Goal: Task Accomplishment & Management: Manage account settings

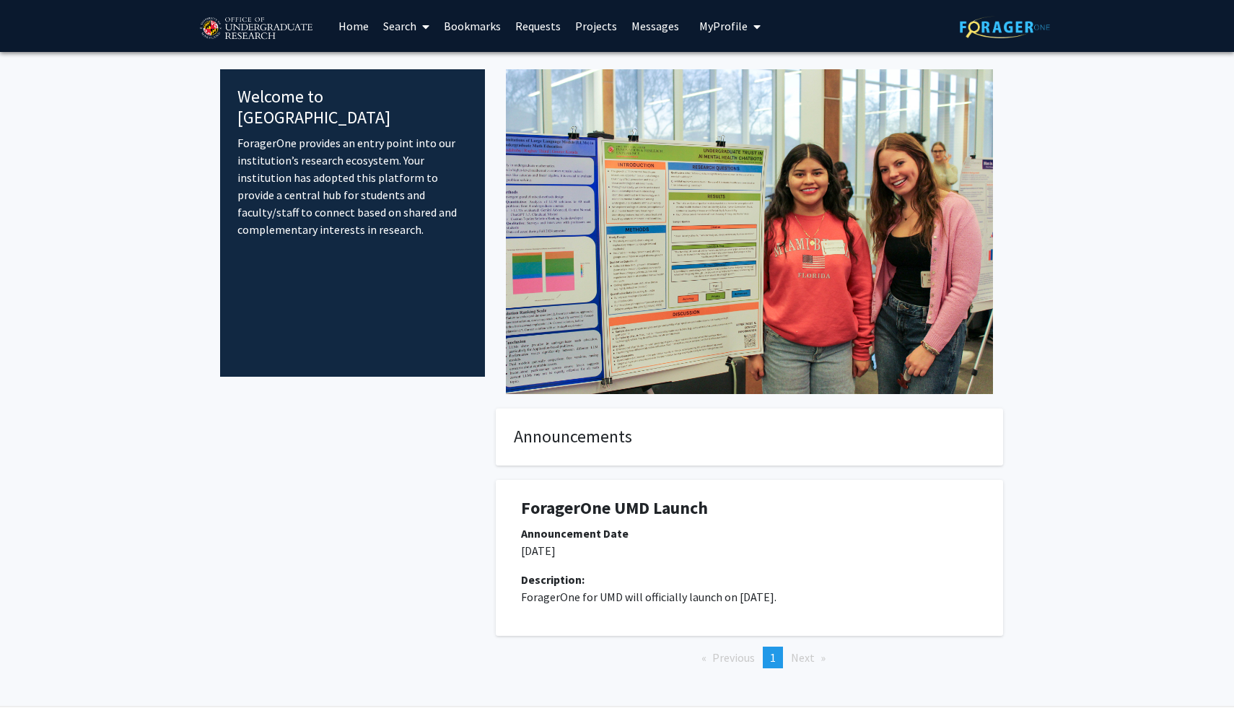
click at [591, 24] on link "Projects" at bounding box center [596, 26] width 56 height 51
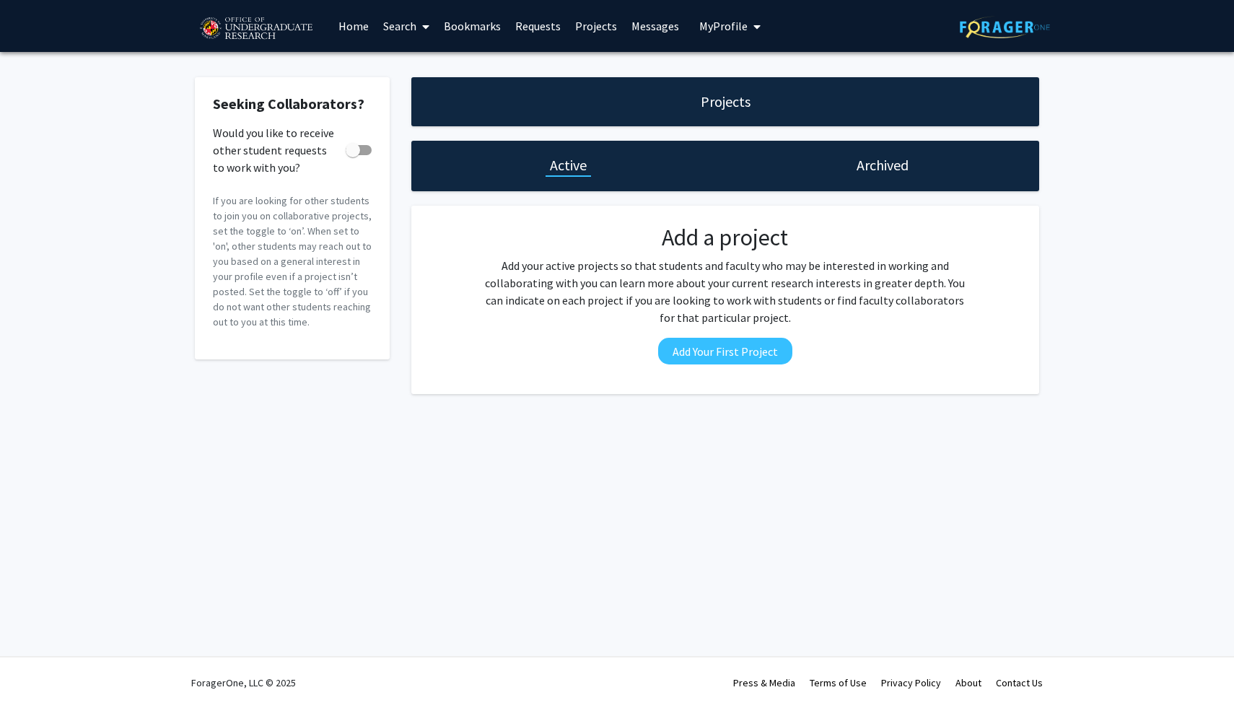
click at [357, 19] on link "Home" at bounding box center [353, 26] width 45 height 51
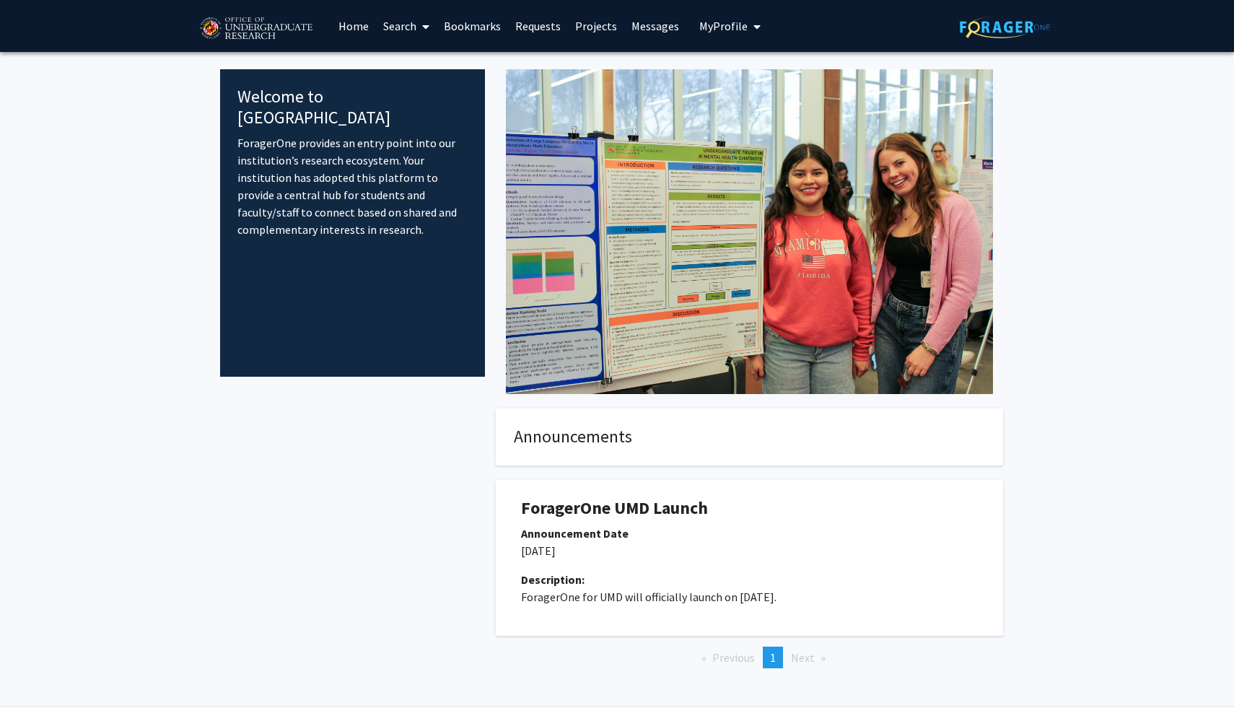
click at [731, 22] on span "My Profile" at bounding box center [724, 26] width 48 height 14
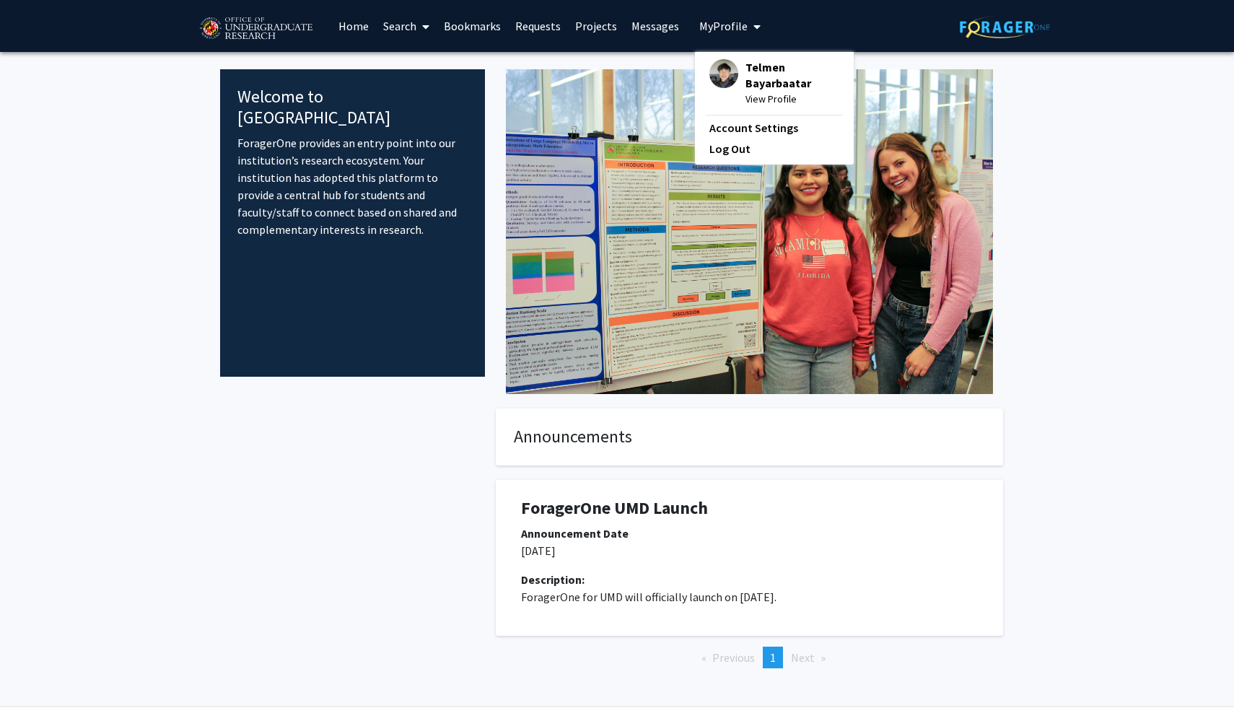
click at [718, 74] on img at bounding box center [724, 73] width 29 height 29
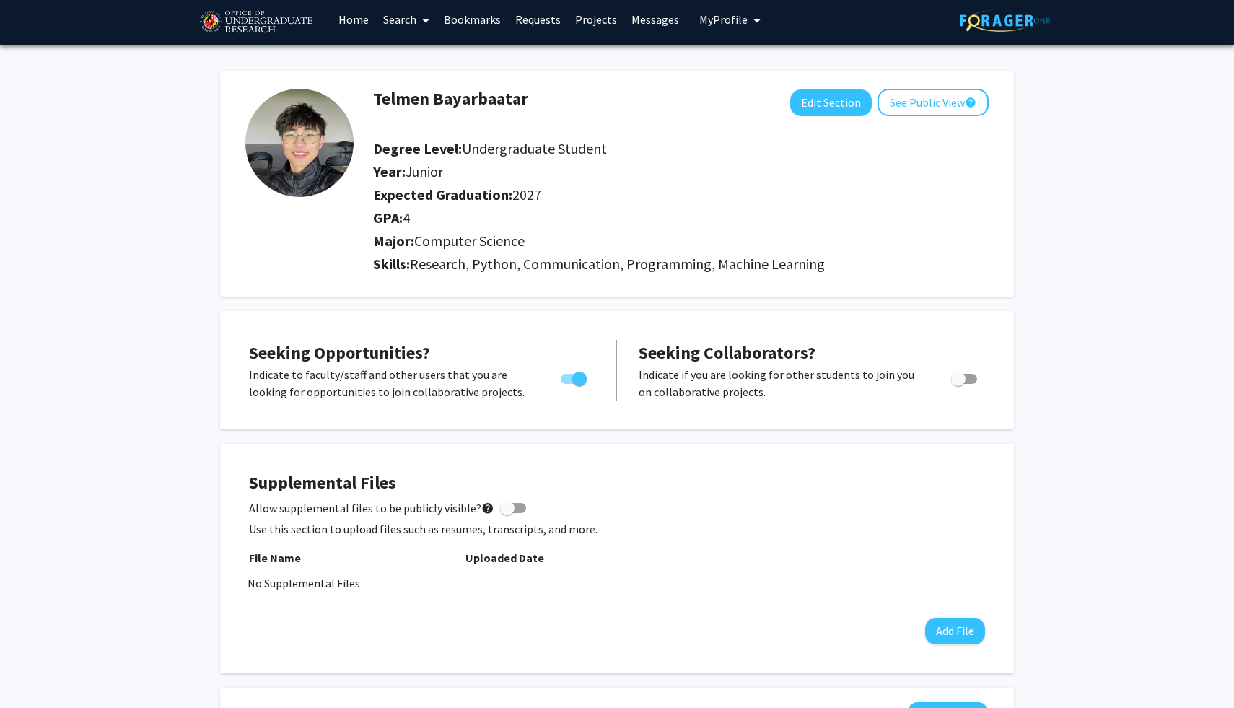
scroll to position [1, 0]
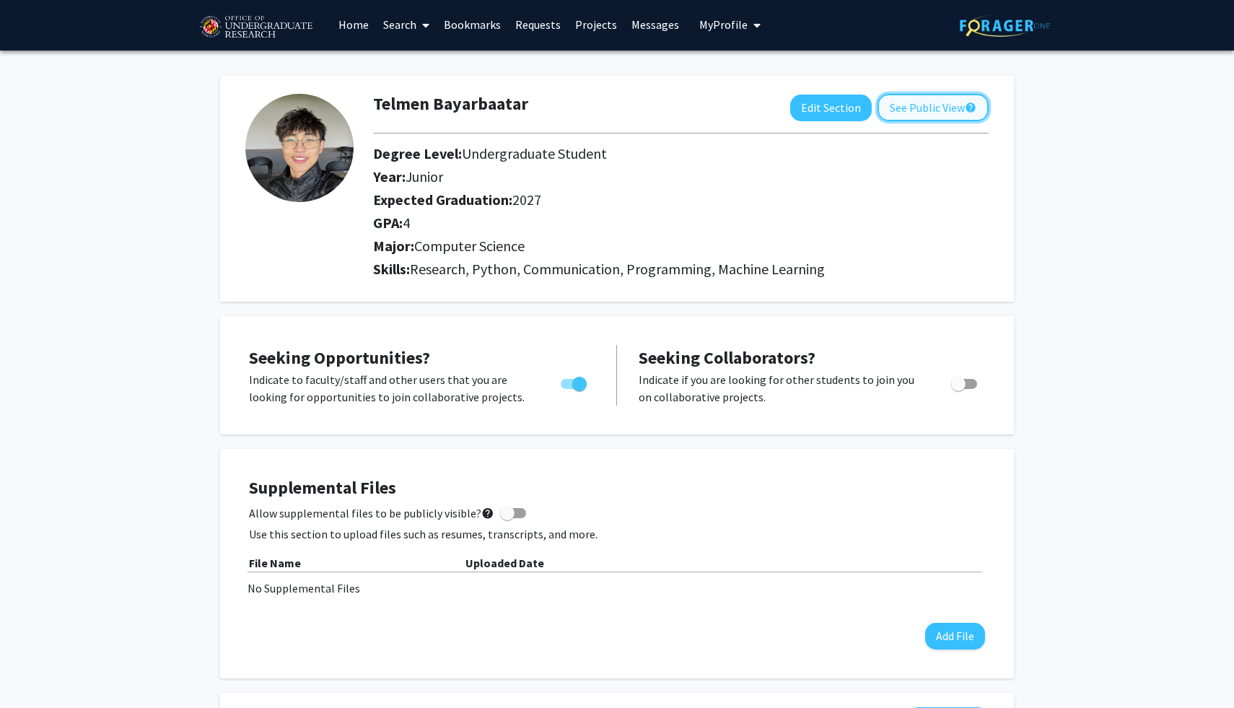
click at [938, 105] on button "See Public View help" at bounding box center [933, 107] width 111 height 27
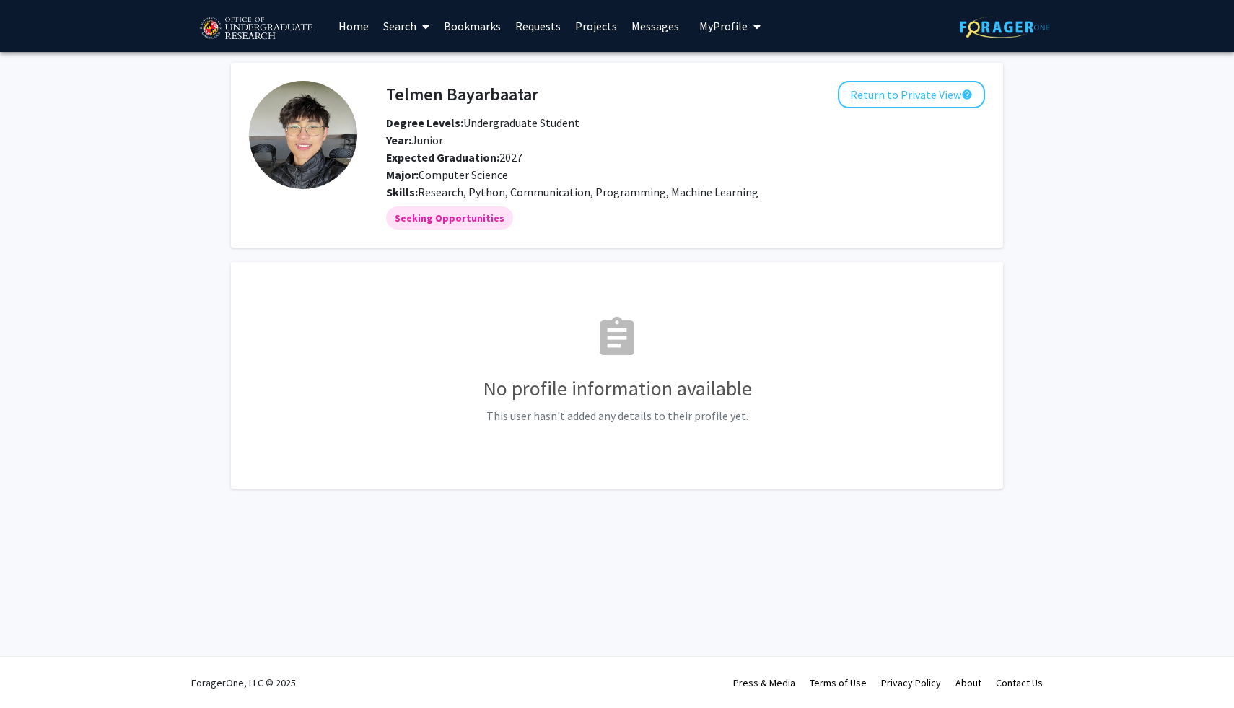
click at [398, 29] on link "Search" at bounding box center [406, 26] width 61 height 51
click at [419, 70] on span "Faculty/Staff" at bounding box center [429, 66] width 106 height 29
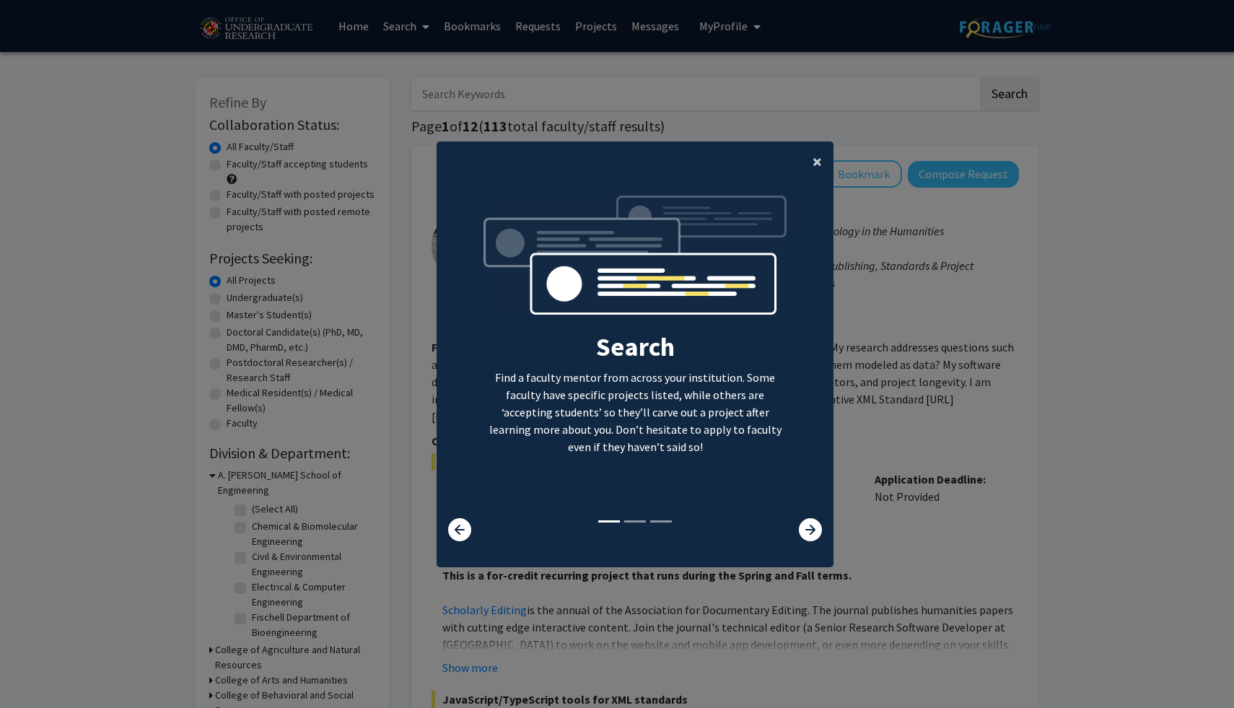
click at [819, 161] on span "×" at bounding box center [817, 161] width 9 height 22
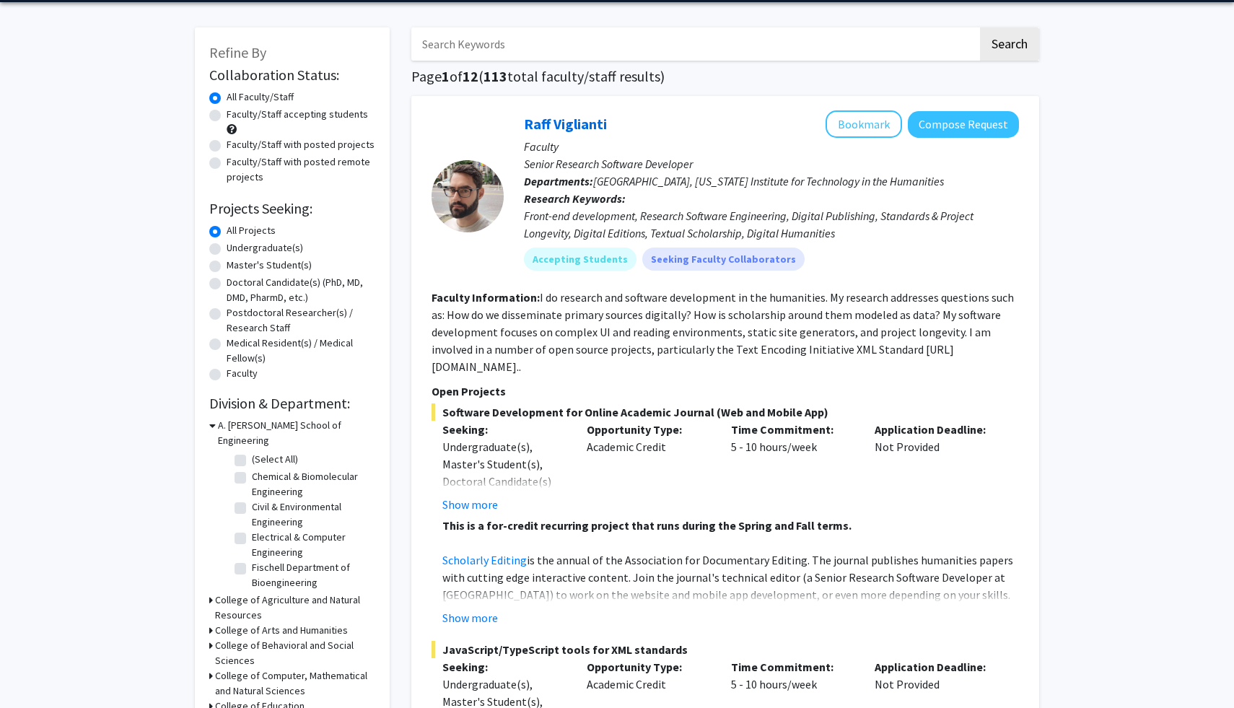
scroll to position [51, 0]
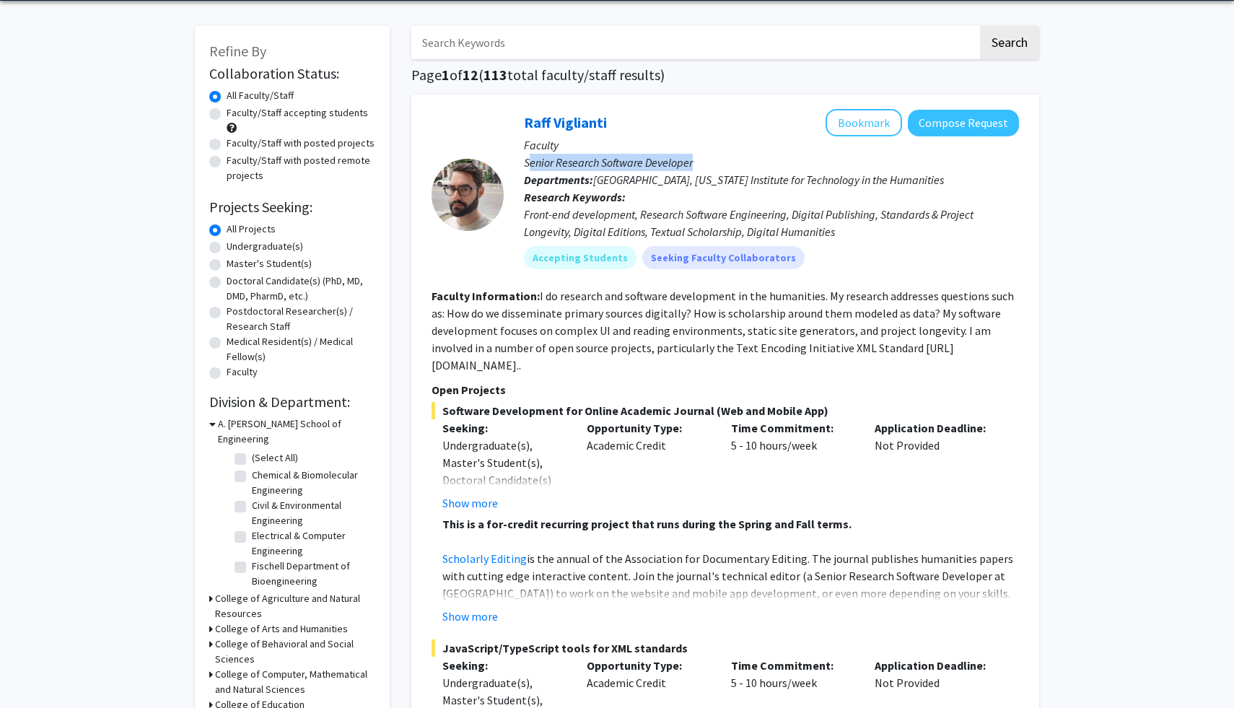
drag, startPoint x: 527, startPoint y: 160, endPoint x: 700, endPoint y: 162, distance: 173.3
click at [700, 162] on p "Senior Research Software Developer" at bounding box center [771, 162] width 495 height 17
click at [648, 219] on div "Front-end development, Research Software Engineering, Digital Publishing, Stand…" at bounding box center [771, 223] width 495 height 35
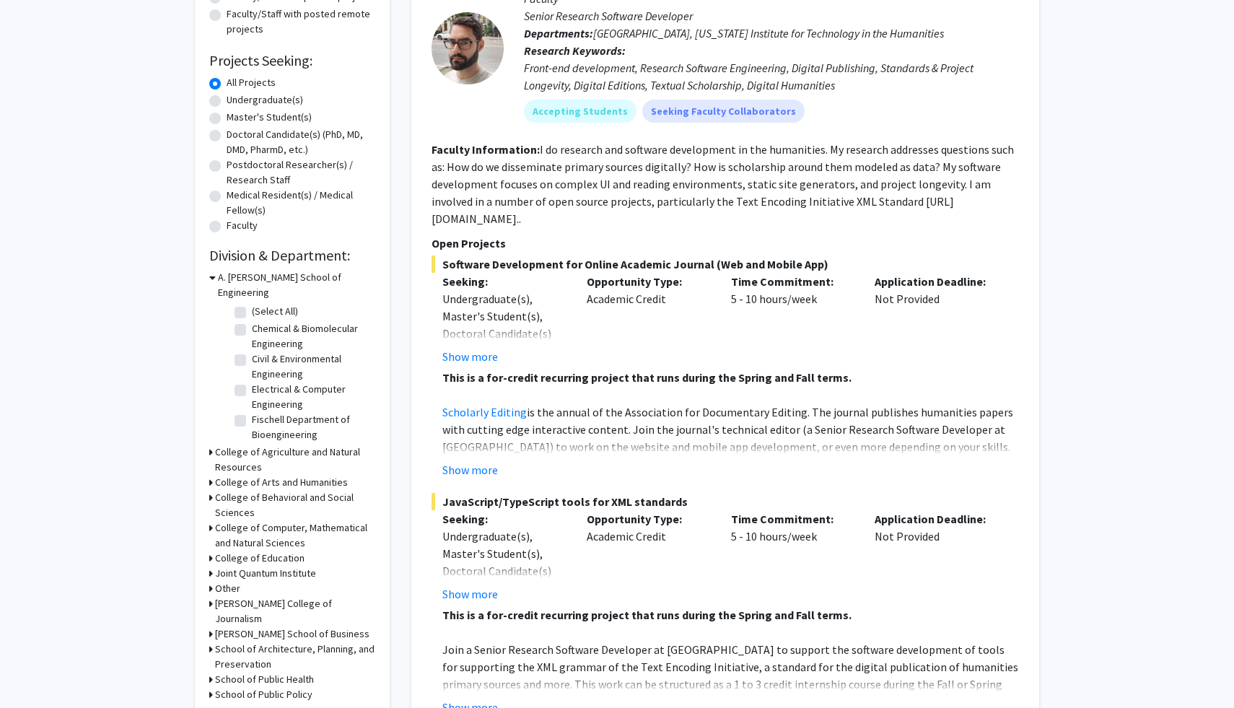
scroll to position [264, 0]
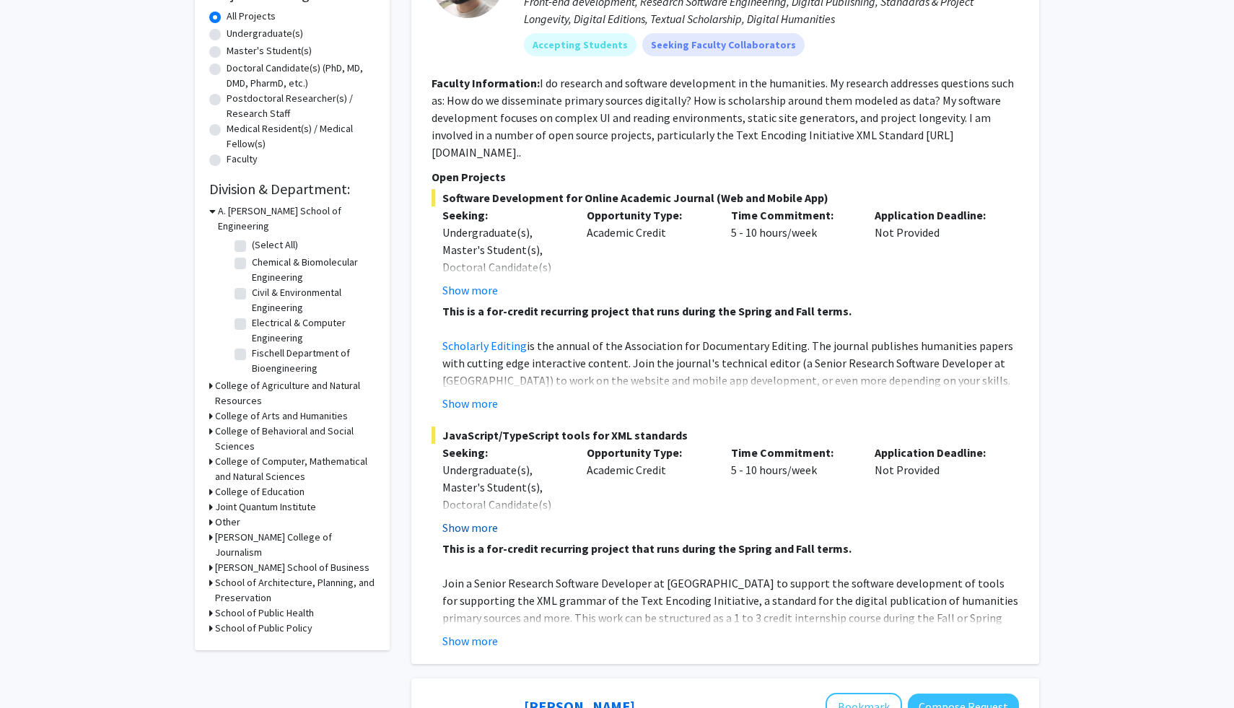
click at [473, 519] on button "Show more" at bounding box center [471, 527] width 56 height 17
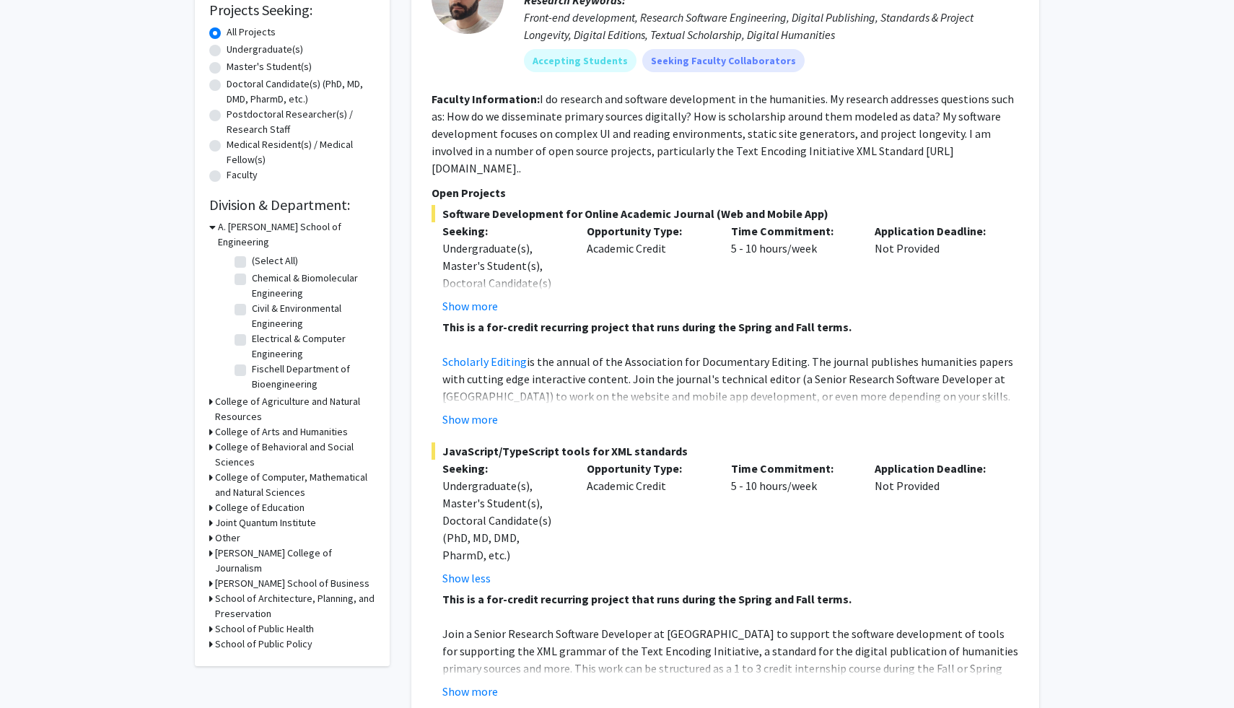
scroll to position [252, 0]
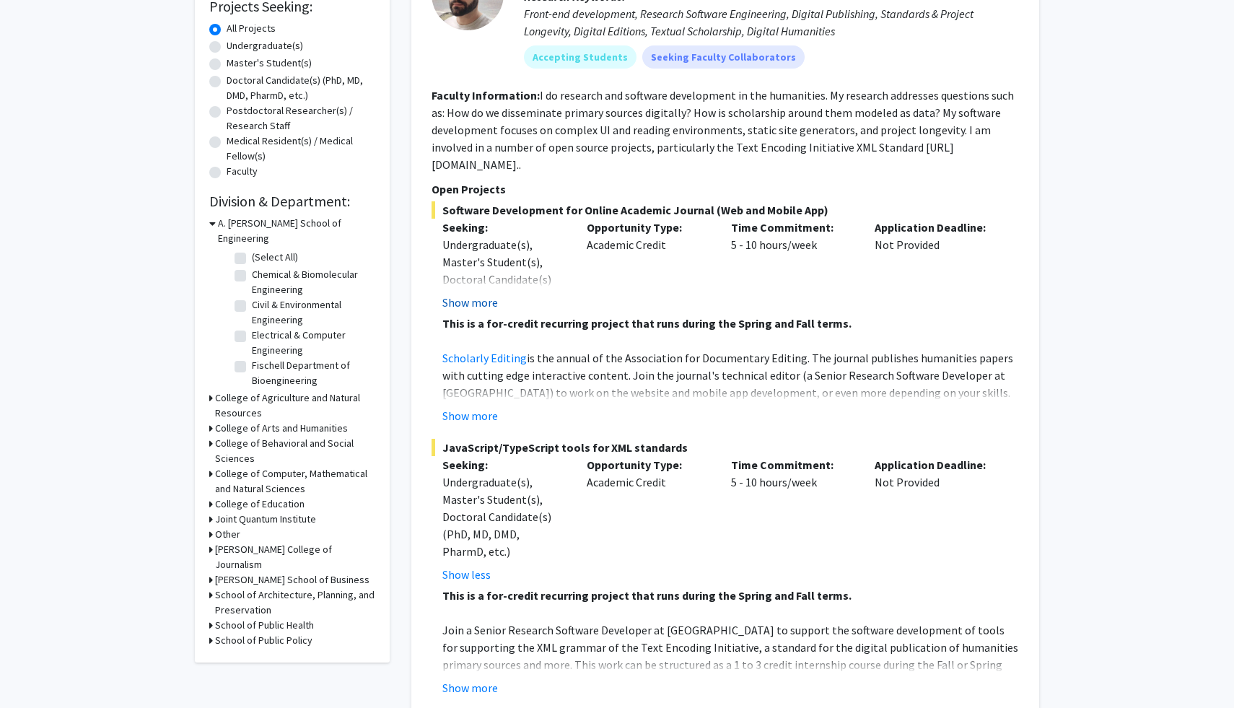
click at [477, 294] on button "Show more" at bounding box center [471, 302] width 56 height 17
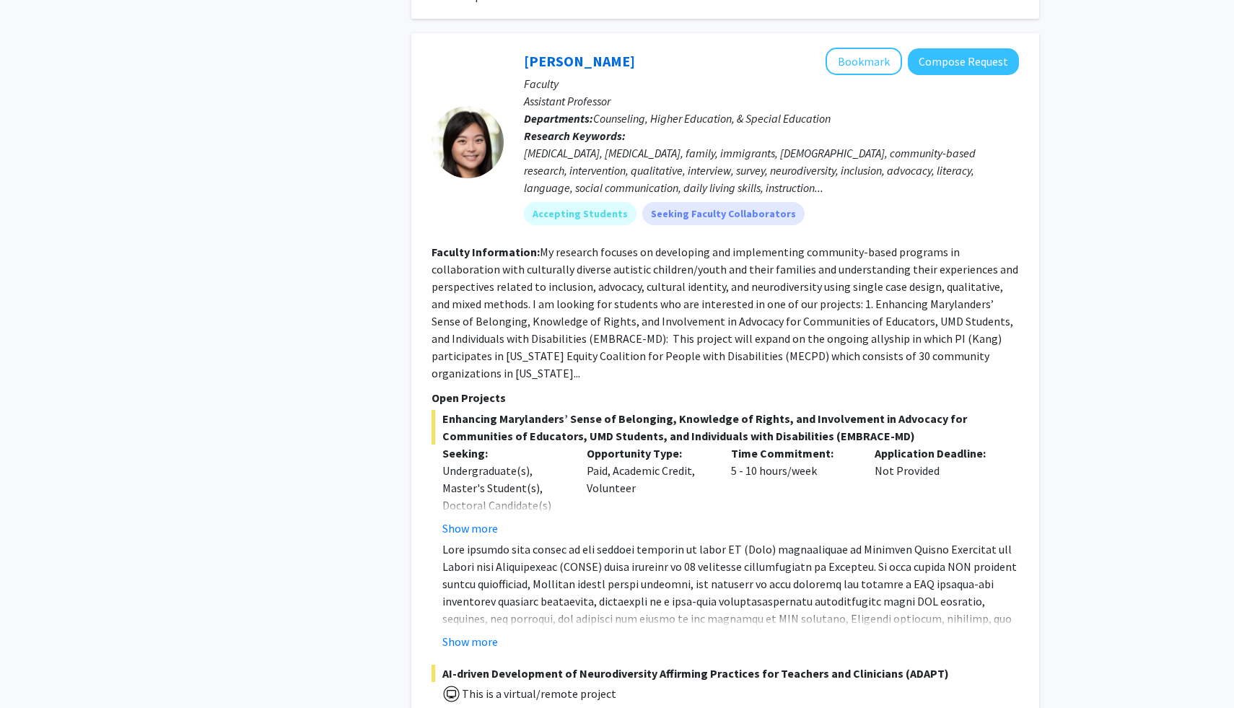
scroll to position [1455, 0]
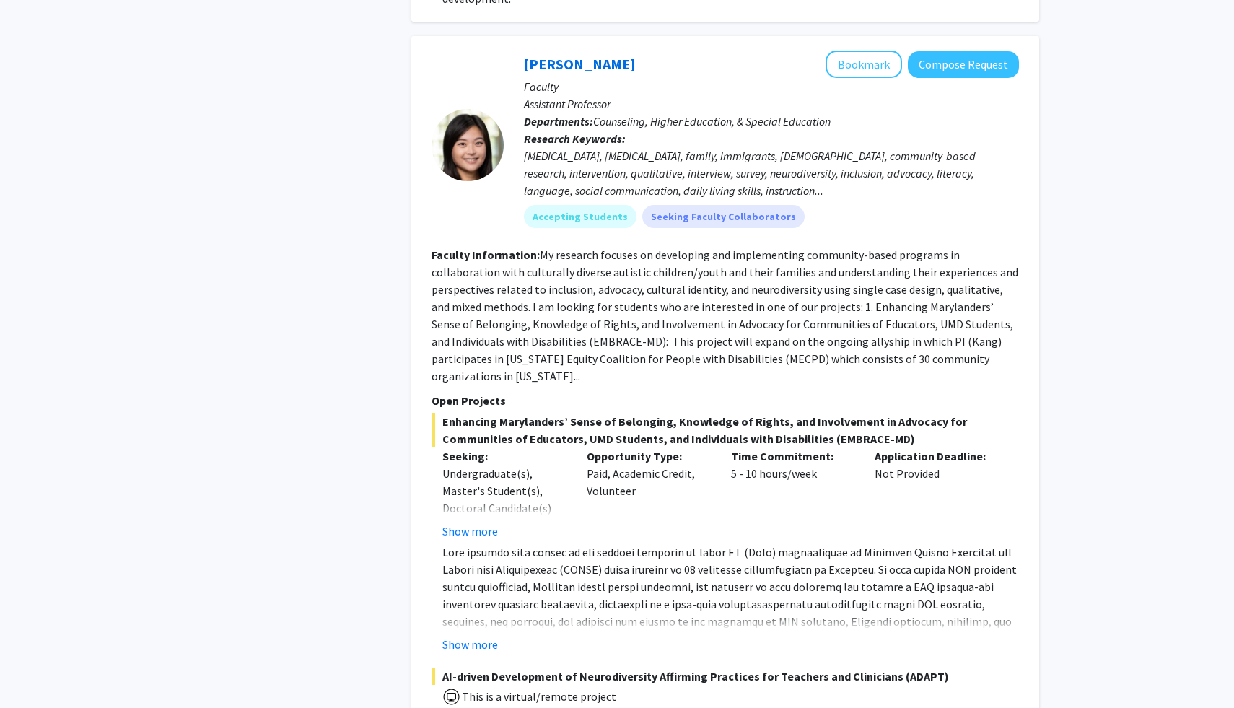
click at [471, 112] on div at bounding box center [468, 145] width 72 height 72
drag, startPoint x: 526, startPoint y: 67, endPoint x: 619, endPoint y: 69, distance: 93.9
click at [619, 95] on p "Assistant Professor" at bounding box center [771, 103] width 495 height 17
click at [620, 113] on p "Departments: Counseling, Higher Education, & Special Education" at bounding box center [771, 121] width 495 height 17
drag, startPoint x: 602, startPoint y: 89, endPoint x: 624, endPoint y: 89, distance: 21.7
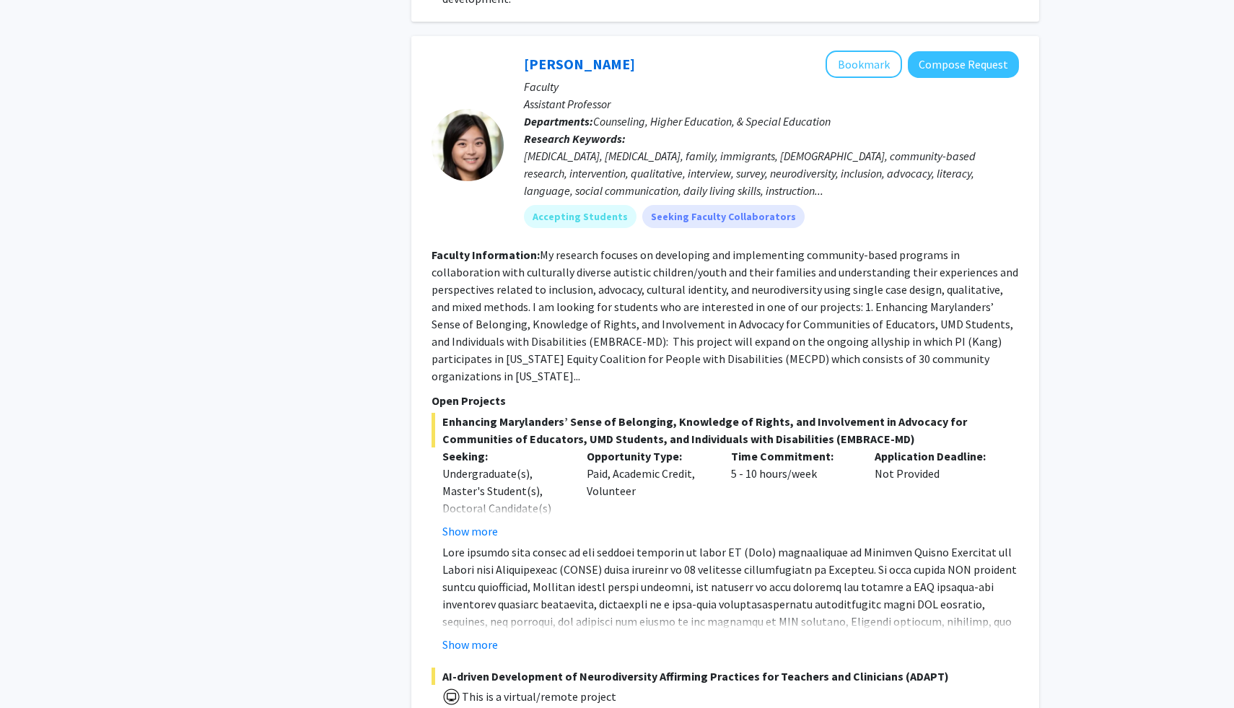
click at [617, 114] on span "Counseling, Higher Education, & Special Education" at bounding box center [712, 121] width 238 height 14
click at [624, 114] on span "Counseling, Higher Education, & Special Education" at bounding box center [712, 121] width 238 height 14
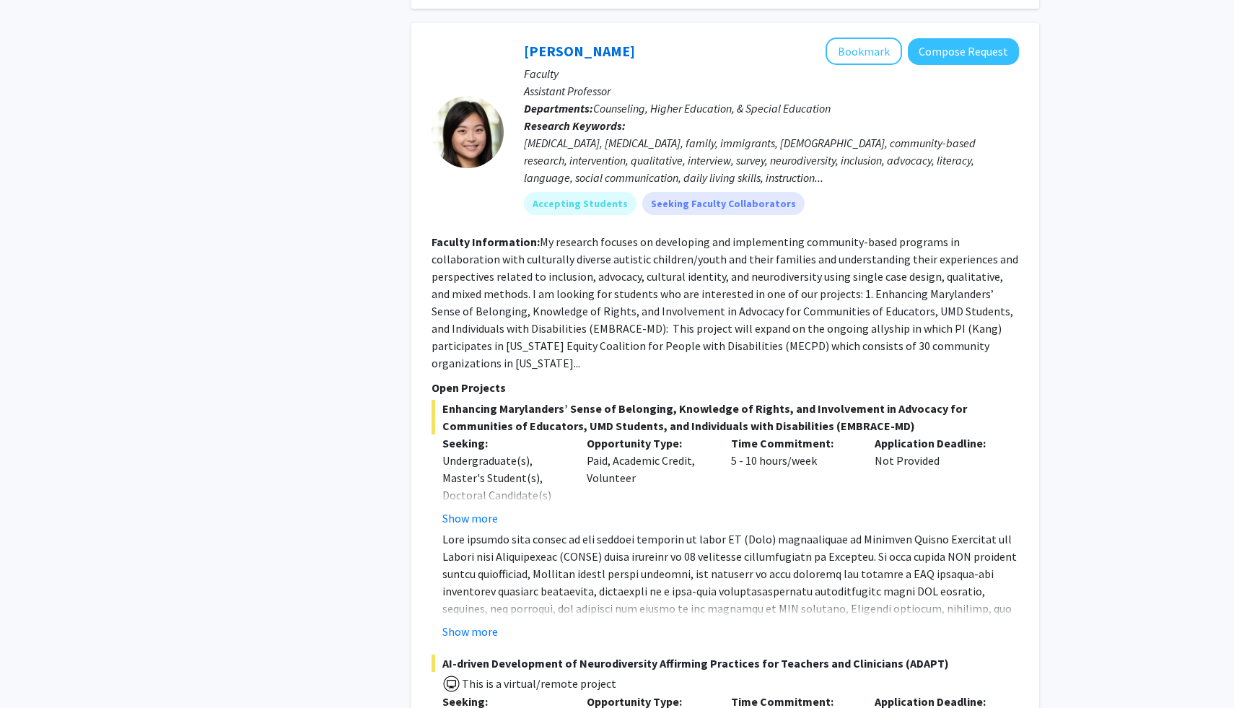
scroll to position [1469, 0]
drag, startPoint x: 524, startPoint y: 110, endPoint x: 557, endPoint y: 108, distance: 33.2
click at [557, 134] on div "[MEDICAL_DATA], [MEDICAL_DATA], family, immigrants, [DEMOGRAPHIC_DATA], communi…" at bounding box center [771, 160] width 495 height 52
click at [561, 134] on div "[MEDICAL_DATA], [MEDICAL_DATA], family, immigrants, [DEMOGRAPHIC_DATA], communi…" at bounding box center [771, 160] width 495 height 52
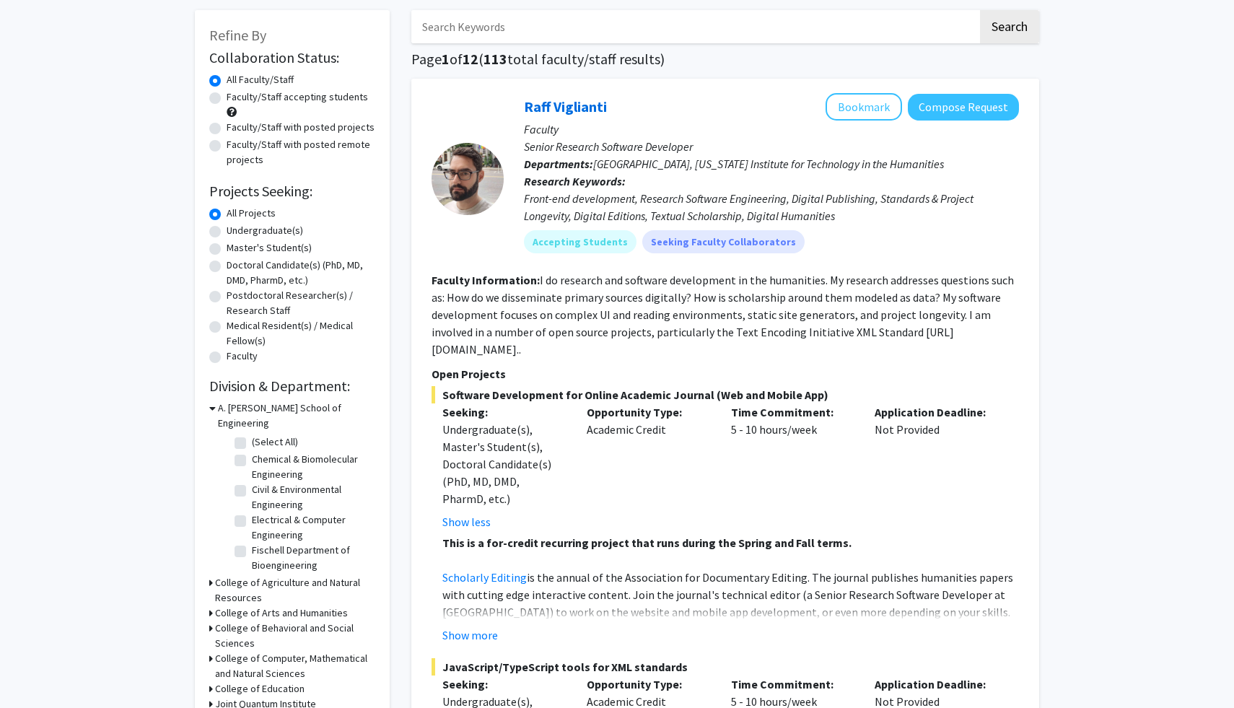
scroll to position [0, 0]
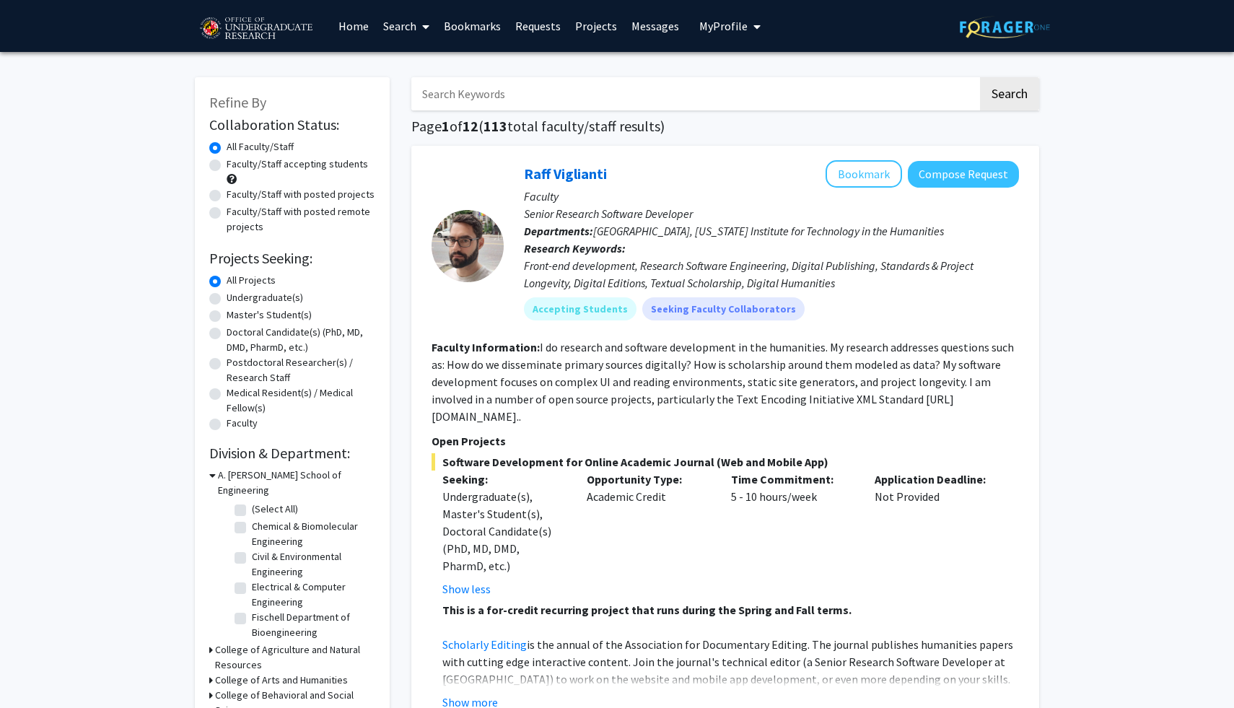
click at [227, 295] on label "Undergraduate(s)" at bounding box center [265, 297] width 77 height 15
click at [227, 295] on input "Undergraduate(s)" at bounding box center [231, 294] width 9 height 9
radio input "true"
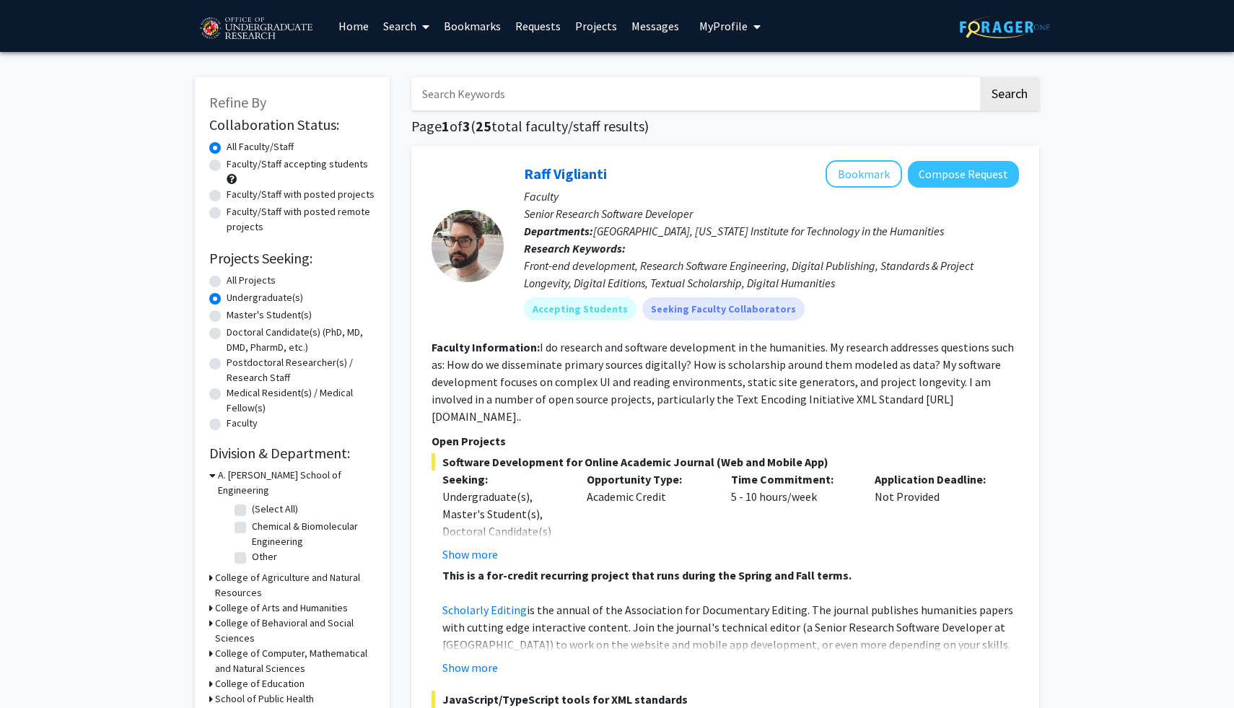
click at [492, 89] on input "Search Keywords" at bounding box center [694, 93] width 567 height 33
type input "machine"
click at [980, 77] on button "Search" at bounding box center [1009, 93] width 59 height 33
radio input "true"
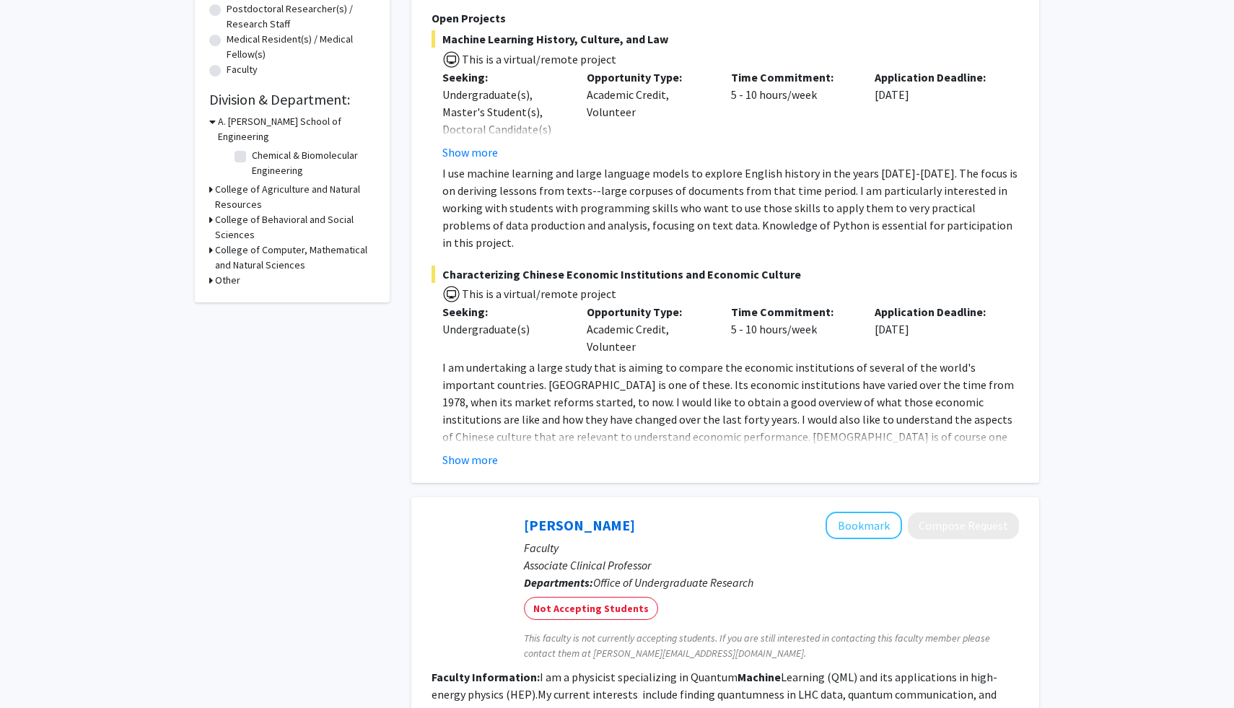
scroll to position [357, 0]
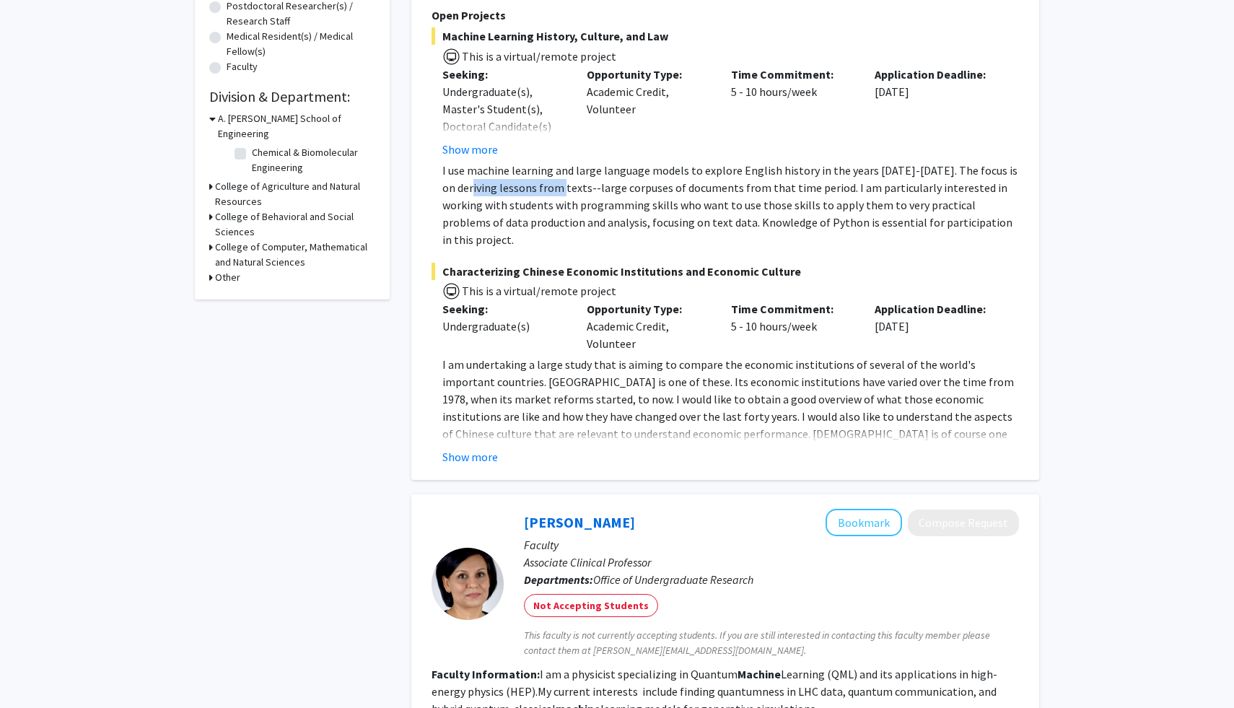
drag, startPoint x: 478, startPoint y: 191, endPoint x: 567, endPoint y: 188, distance: 89.5
click at [567, 188] on p "I use machine learning and large language models to explore English history in …" at bounding box center [731, 205] width 577 height 87
drag, startPoint x: 584, startPoint y: 188, endPoint x: 658, endPoint y: 188, distance: 73.6
click at [658, 188] on p "I use machine learning and large language models to explore English history in …" at bounding box center [731, 205] width 577 height 87
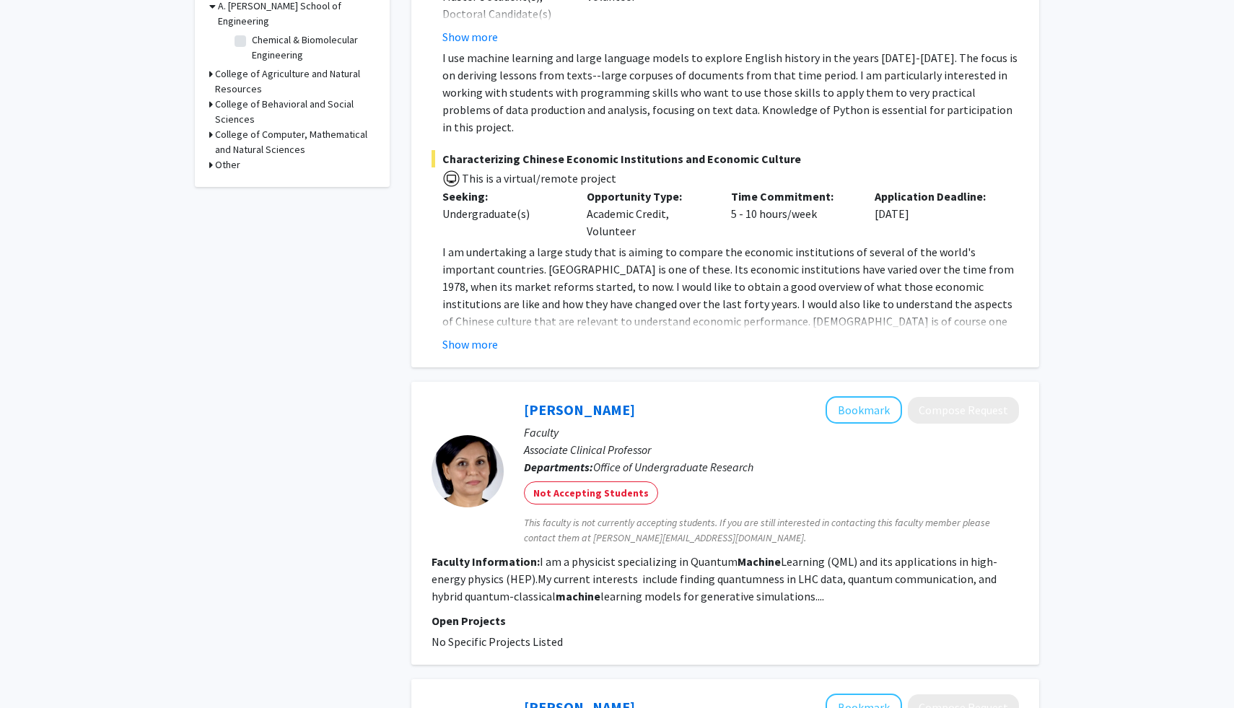
scroll to position [474, 0]
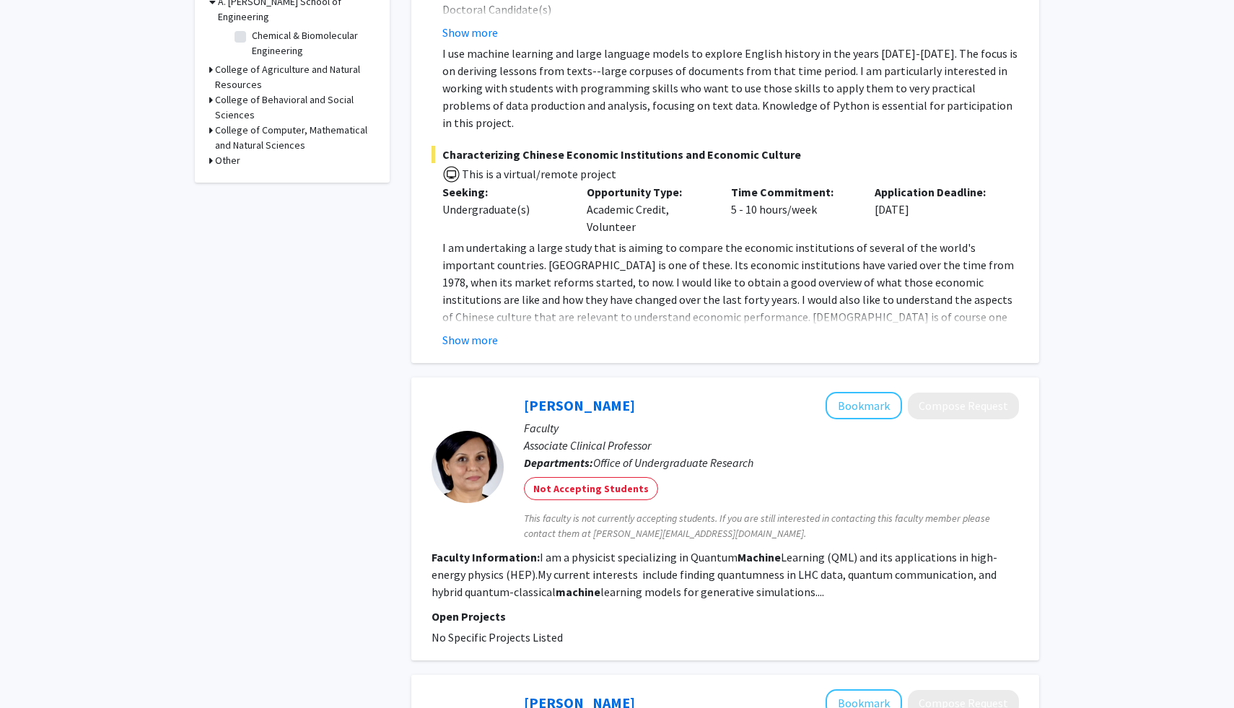
click at [635, 331] on div "Show more" at bounding box center [731, 339] width 577 height 17
click at [454, 331] on button "Show more" at bounding box center [471, 339] width 56 height 17
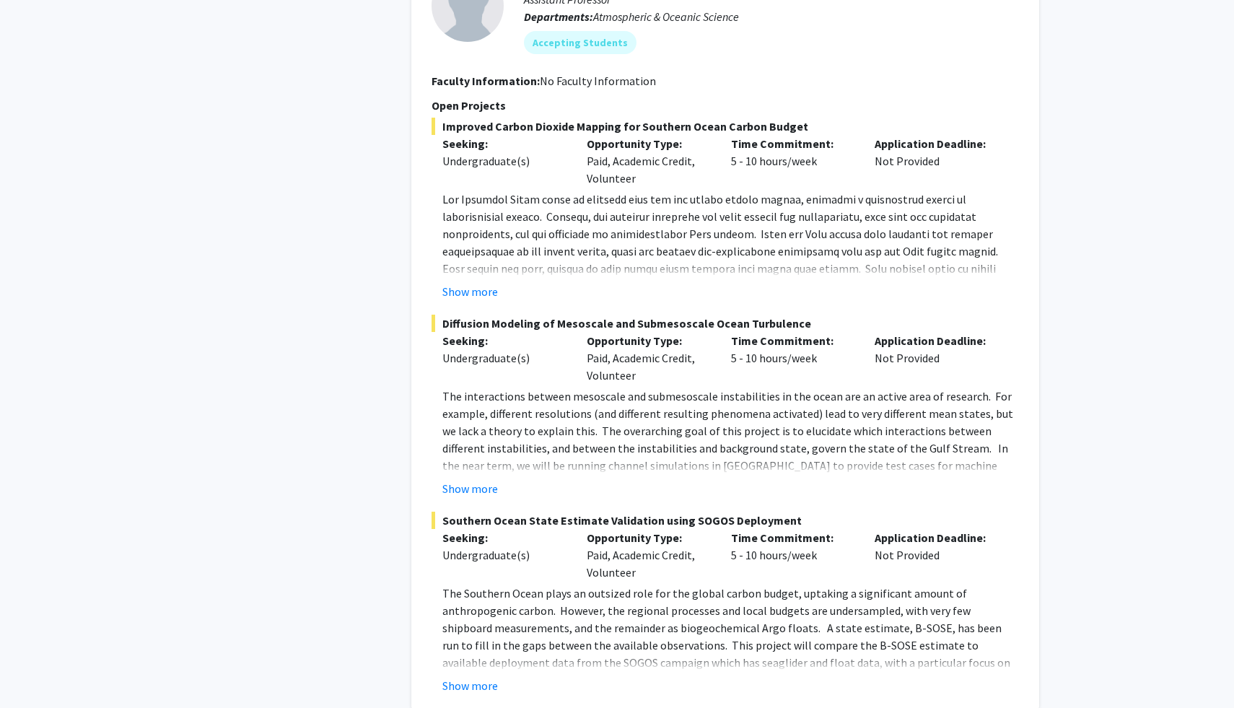
scroll to position [1675, 0]
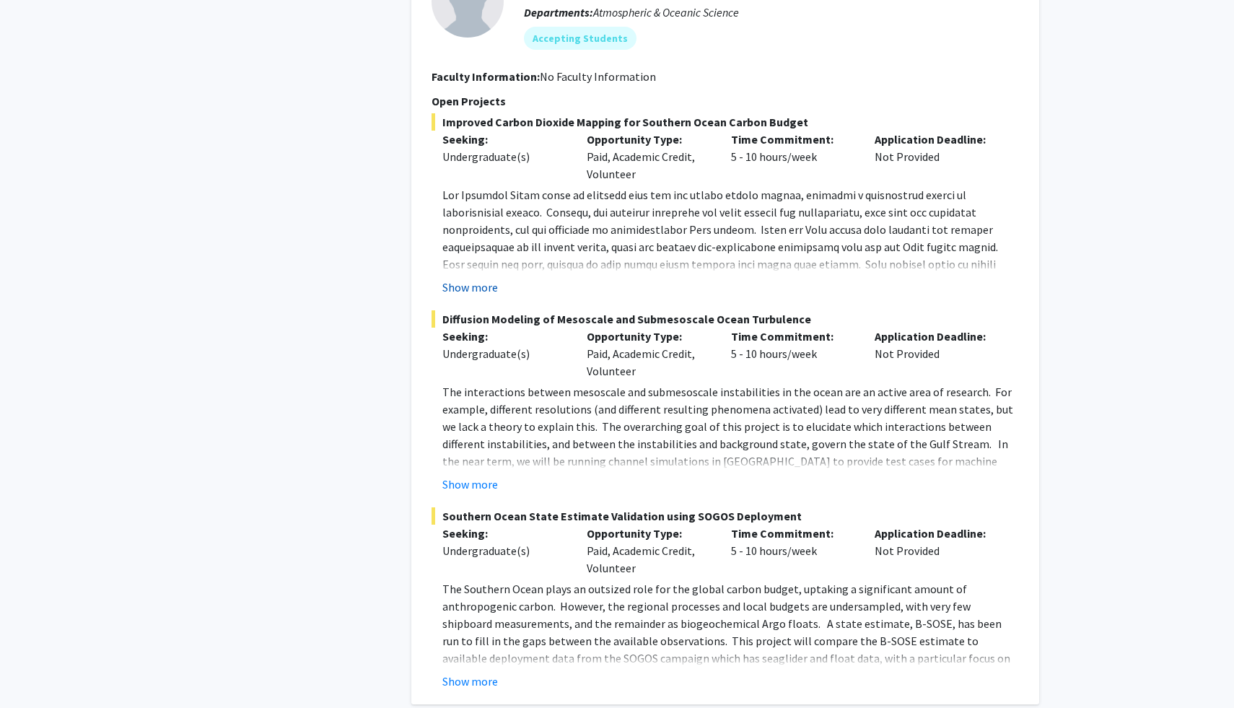
click at [484, 279] on button "Show more" at bounding box center [471, 287] width 56 height 17
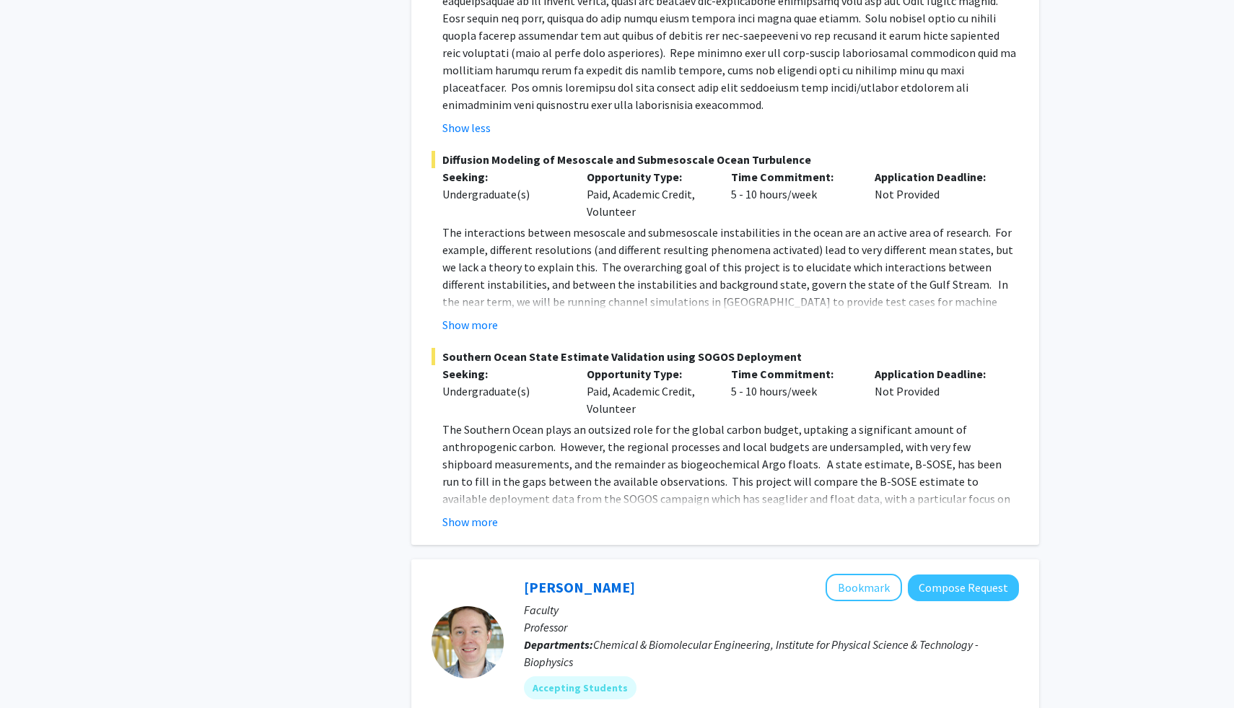
scroll to position [2027, 0]
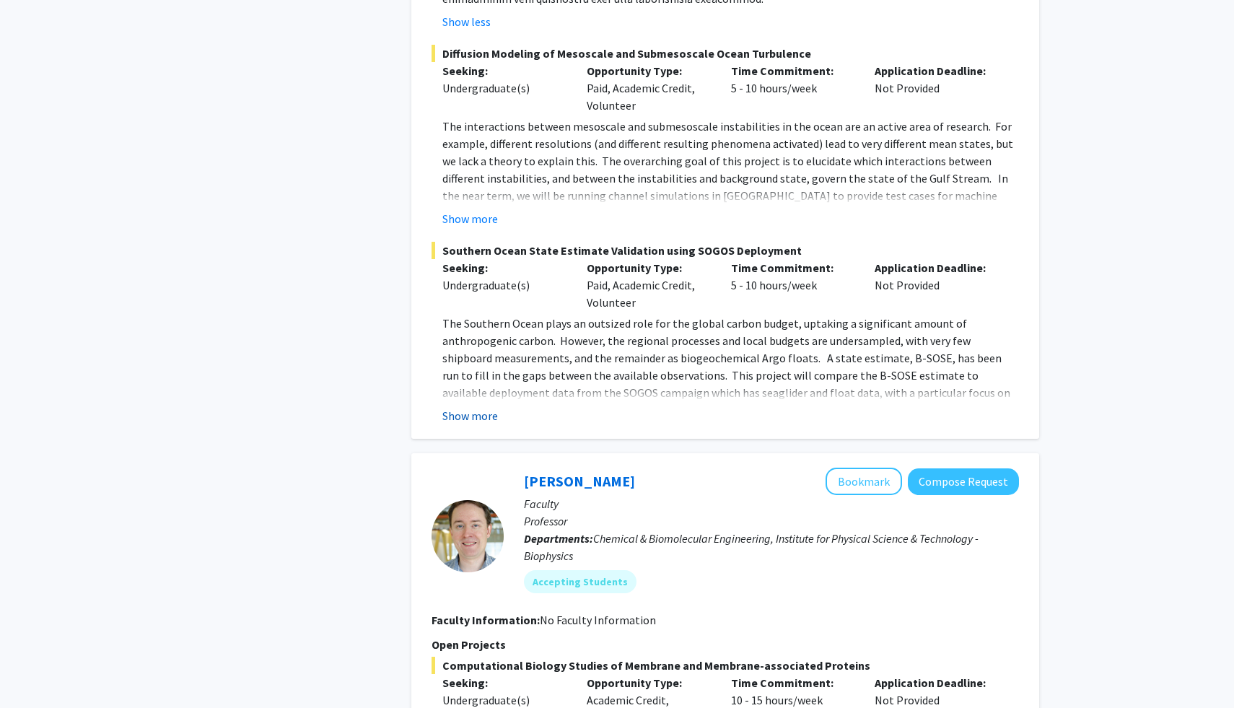
click at [476, 407] on button "Show more" at bounding box center [471, 415] width 56 height 17
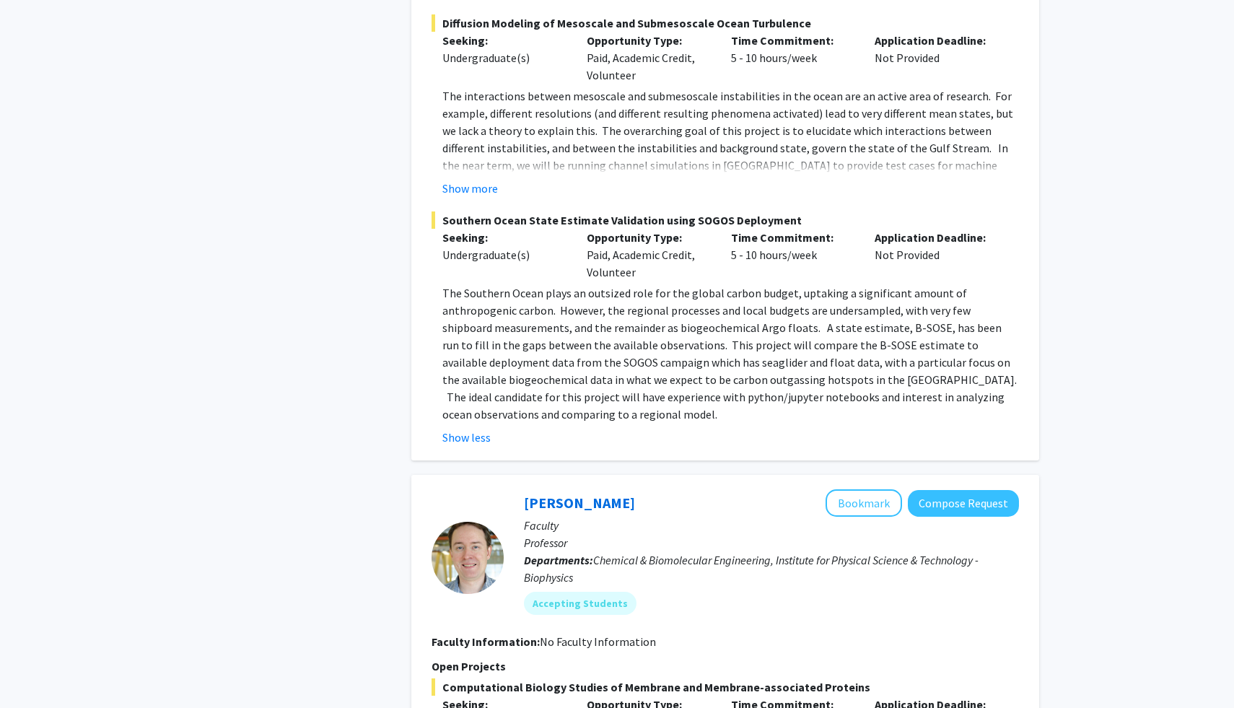
scroll to position [2058, 0]
click at [481, 179] on button "Show more" at bounding box center [471, 187] width 56 height 17
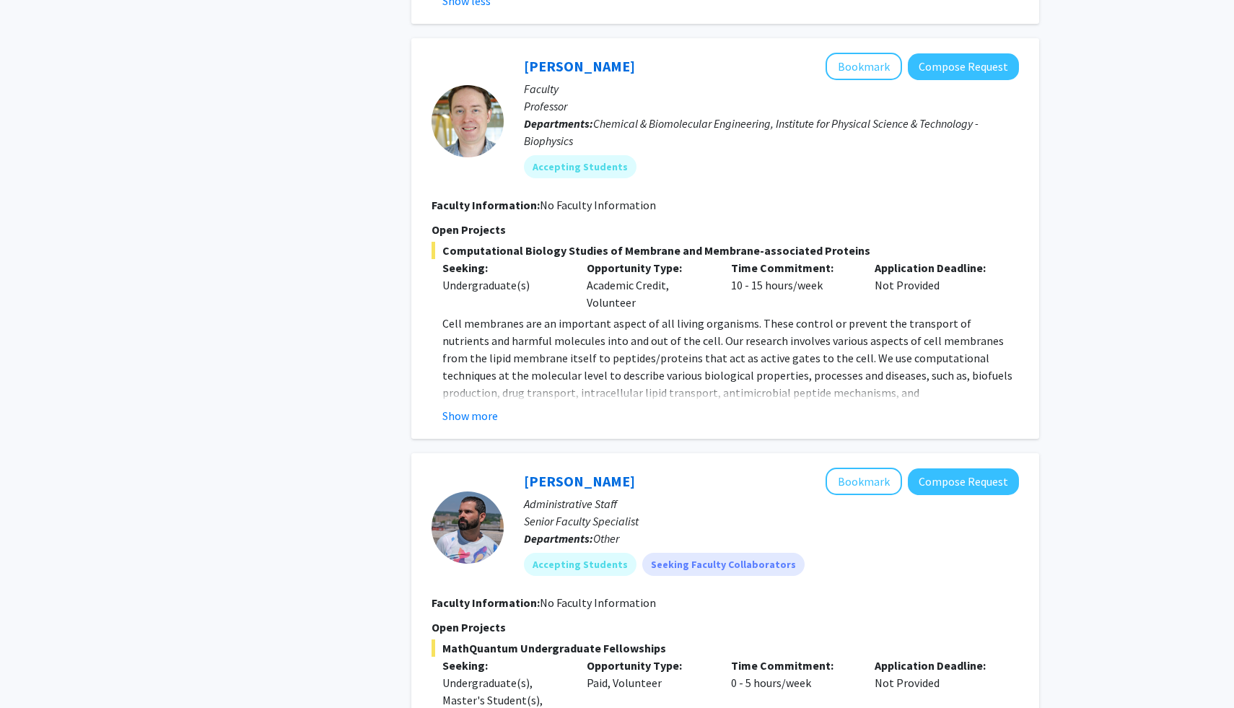
scroll to position [2549, 0]
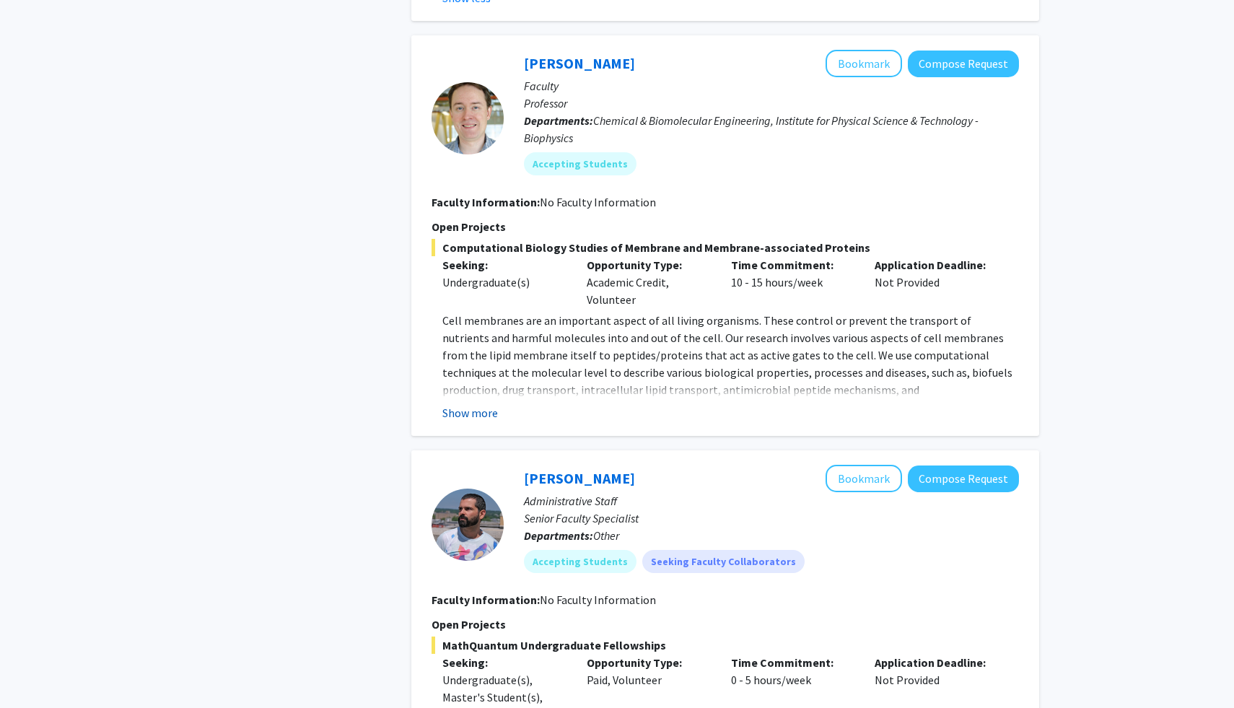
click at [486, 404] on button "Show more" at bounding box center [471, 412] width 56 height 17
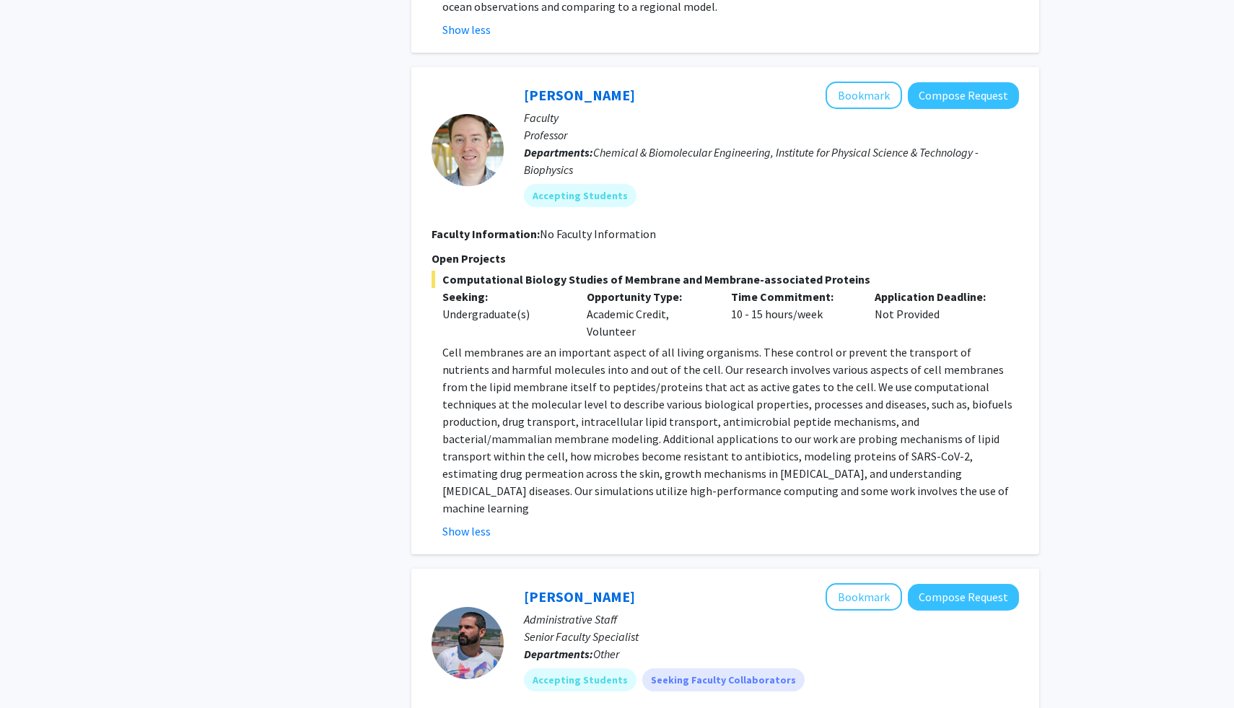
scroll to position [2514, 0]
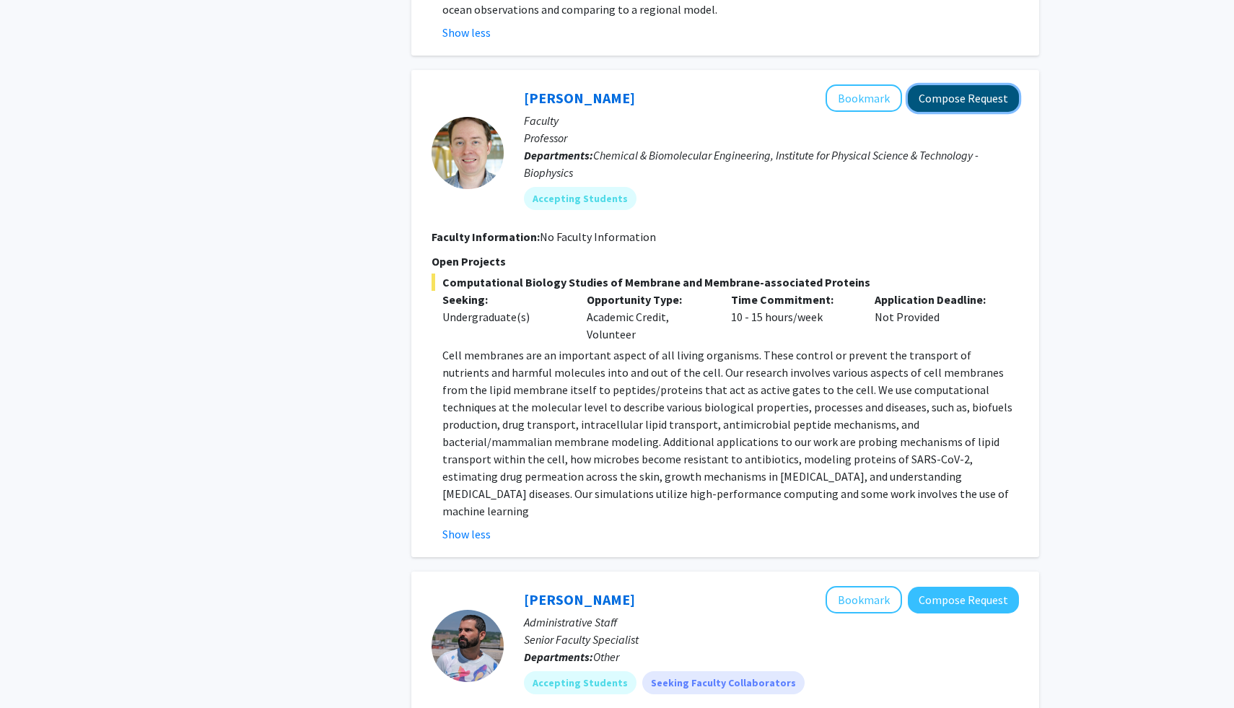
click at [965, 85] on button "Compose Request" at bounding box center [963, 98] width 111 height 27
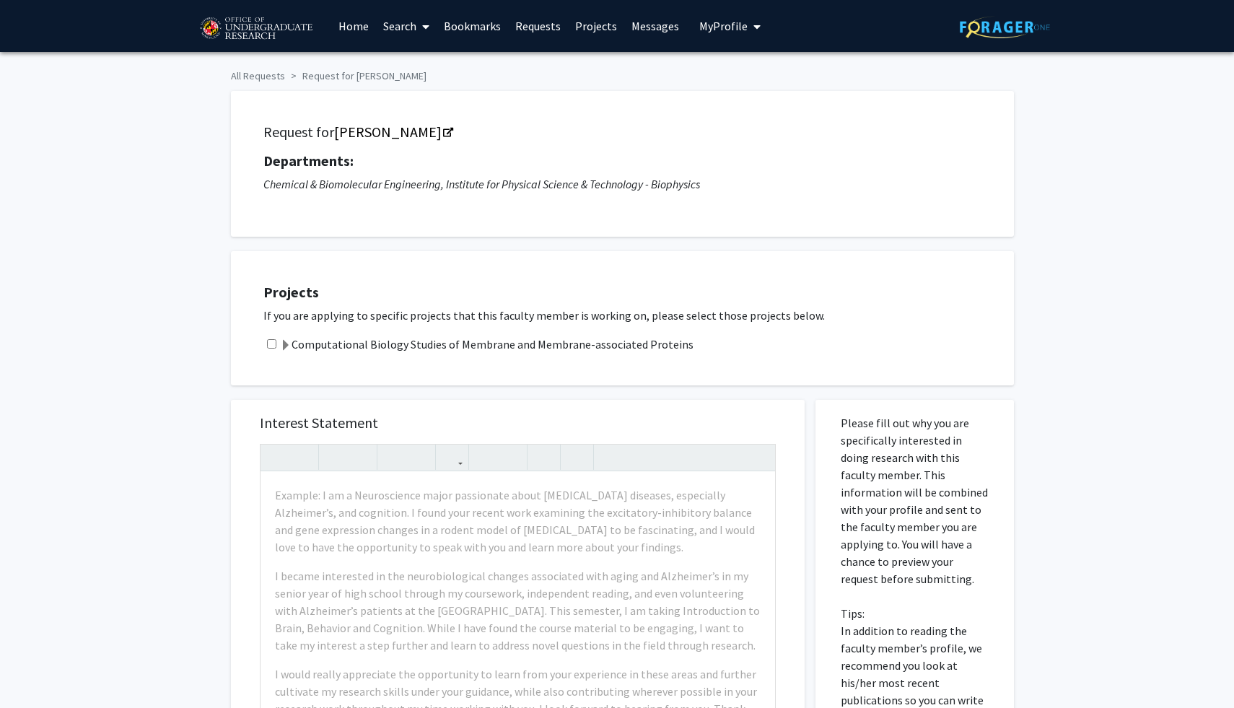
click at [733, 24] on span "My Profile" at bounding box center [724, 26] width 48 height 14
click at [746, 59] on span "Telmen Bayarbaatar" at bounding box center [793, 75] width 94 height 32
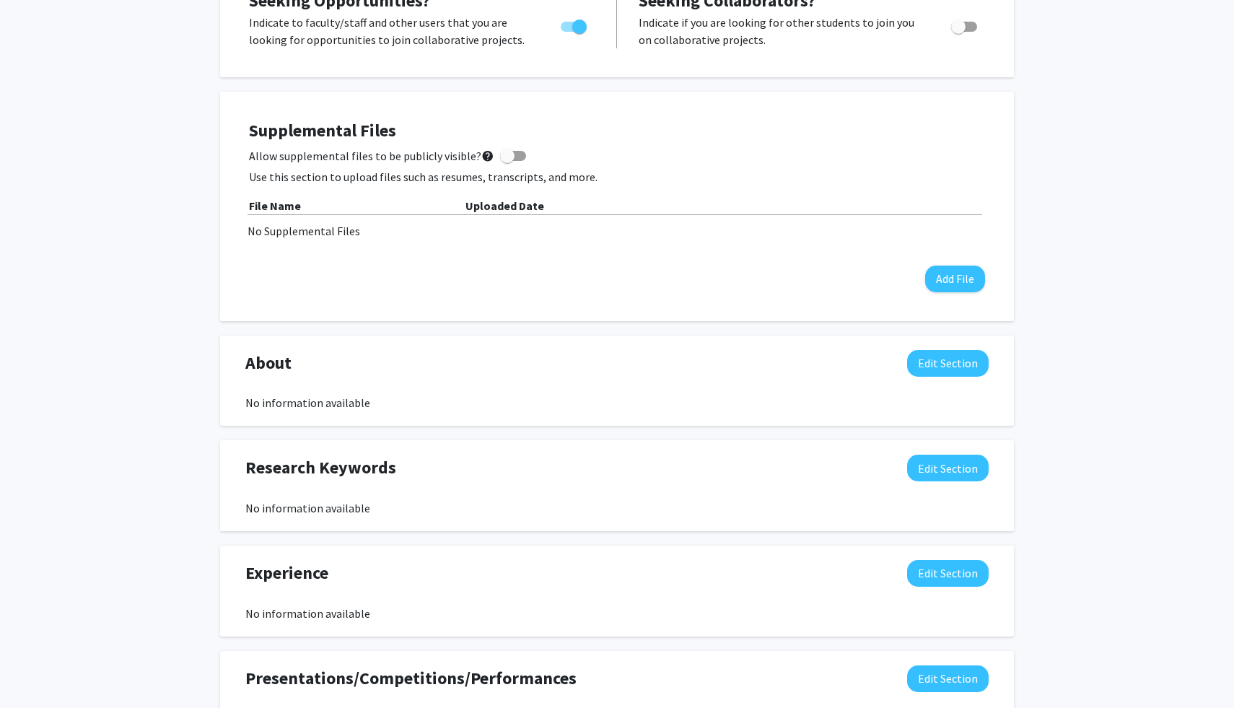
scroll to position [370, 0]
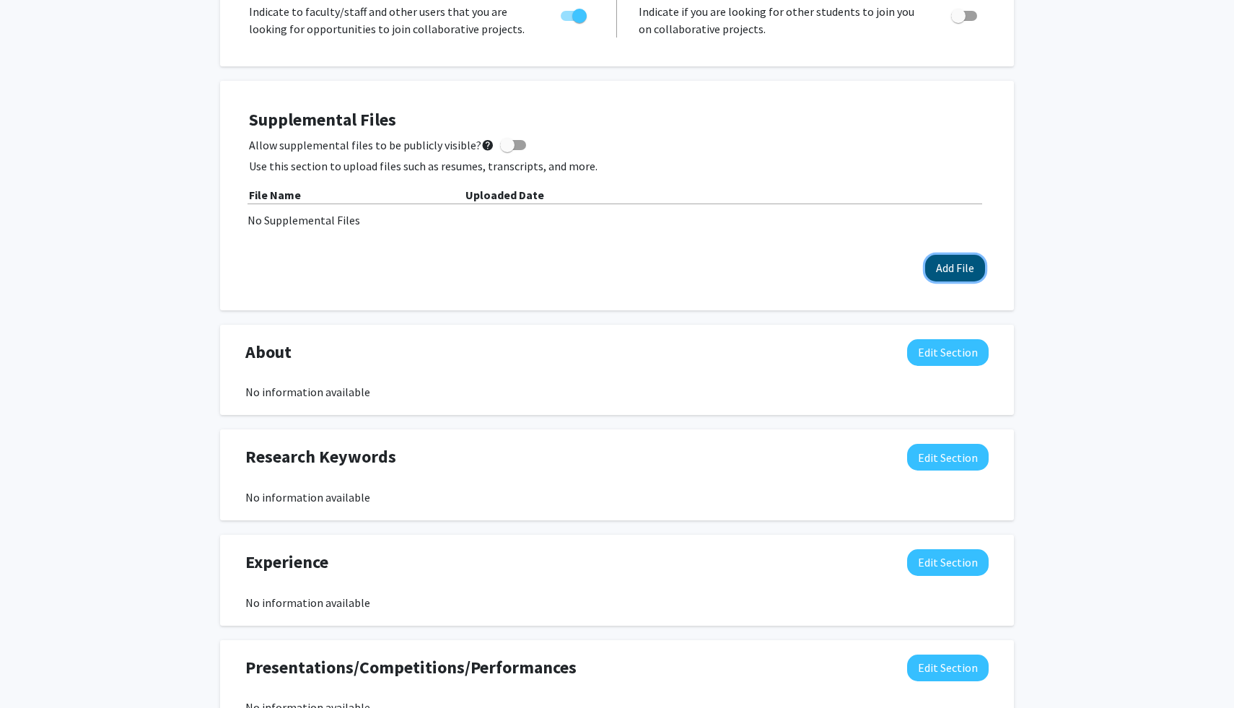
click at [972, 266] on button "Add File" at bounding box center [955, 268] width 60 height 27
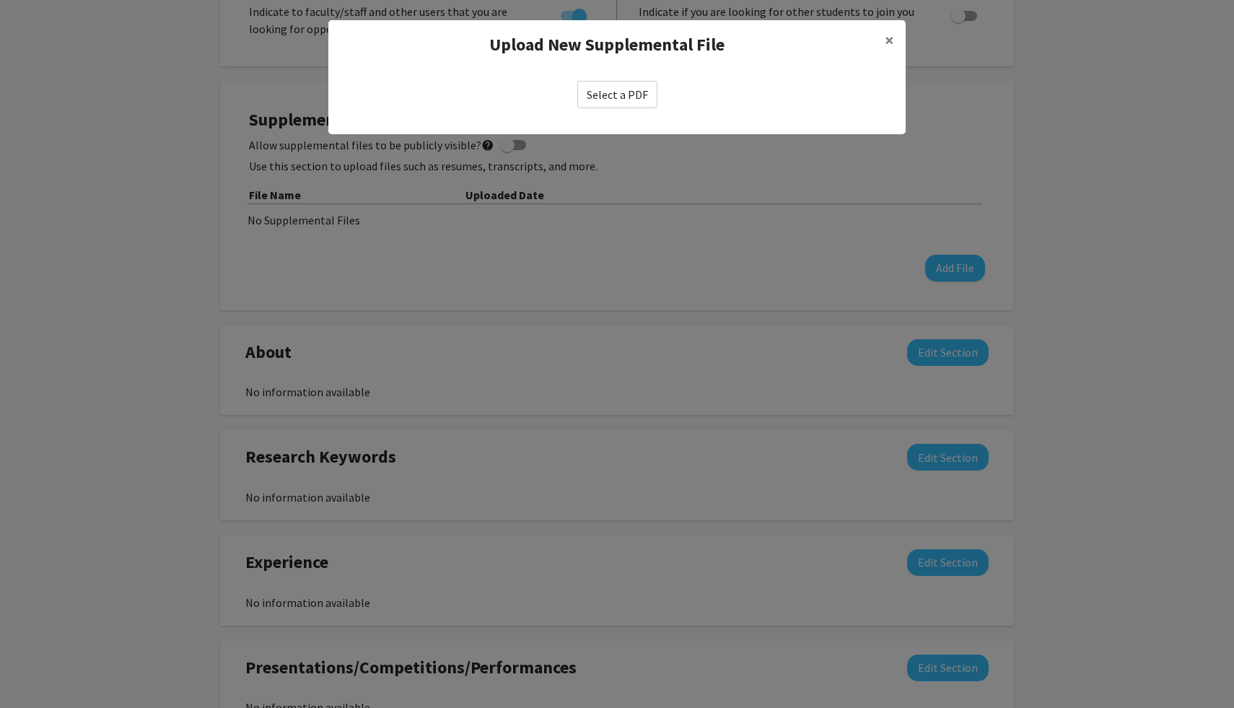
click at [628, 95] on label "Select a PDF" at bounding box center [618, 94] width 80 height 27
click at [0, 0] on input "Select a PDF" at bounding box center [0, 0] width 0 height 0
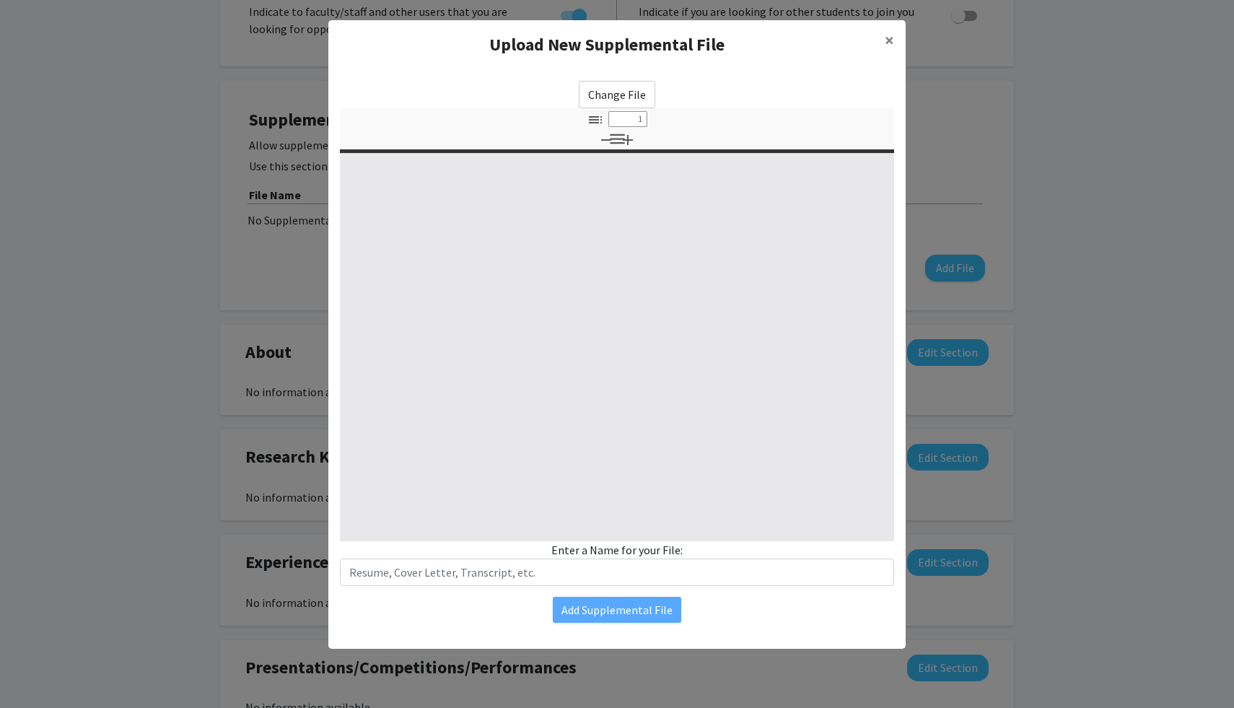
select select "custom"
type input "0"
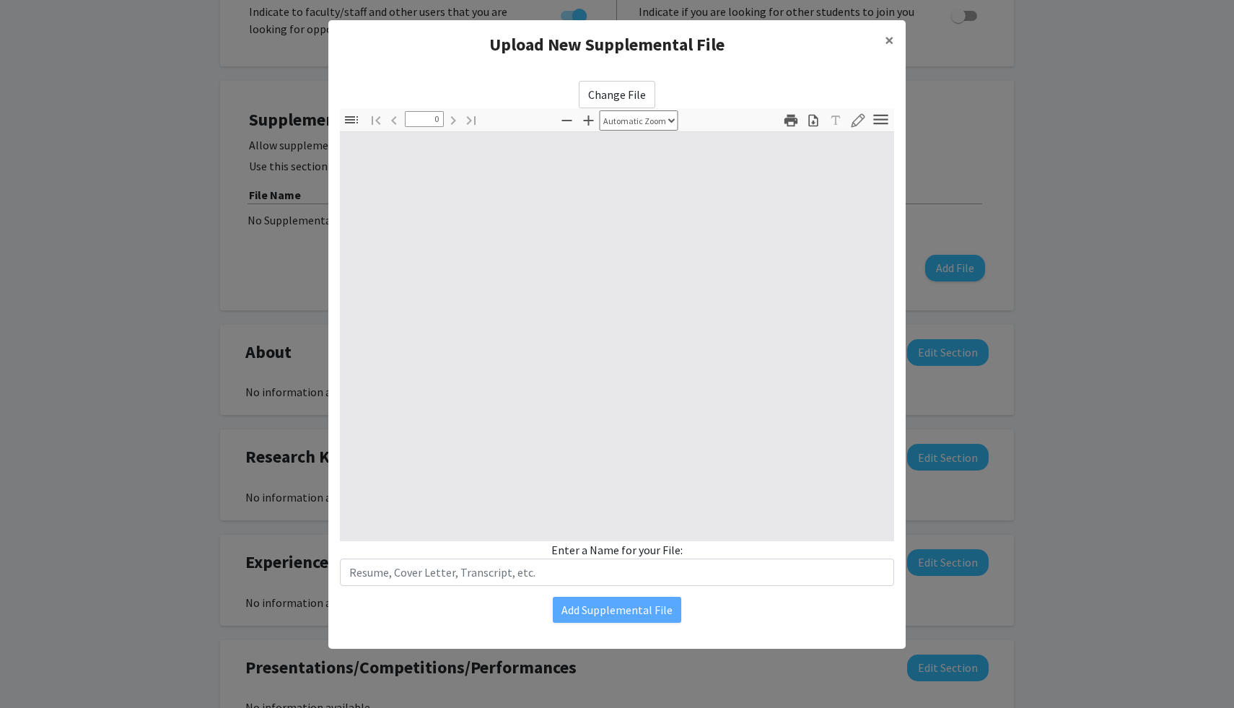
select select "custom"
type input "1"
select select "auto"
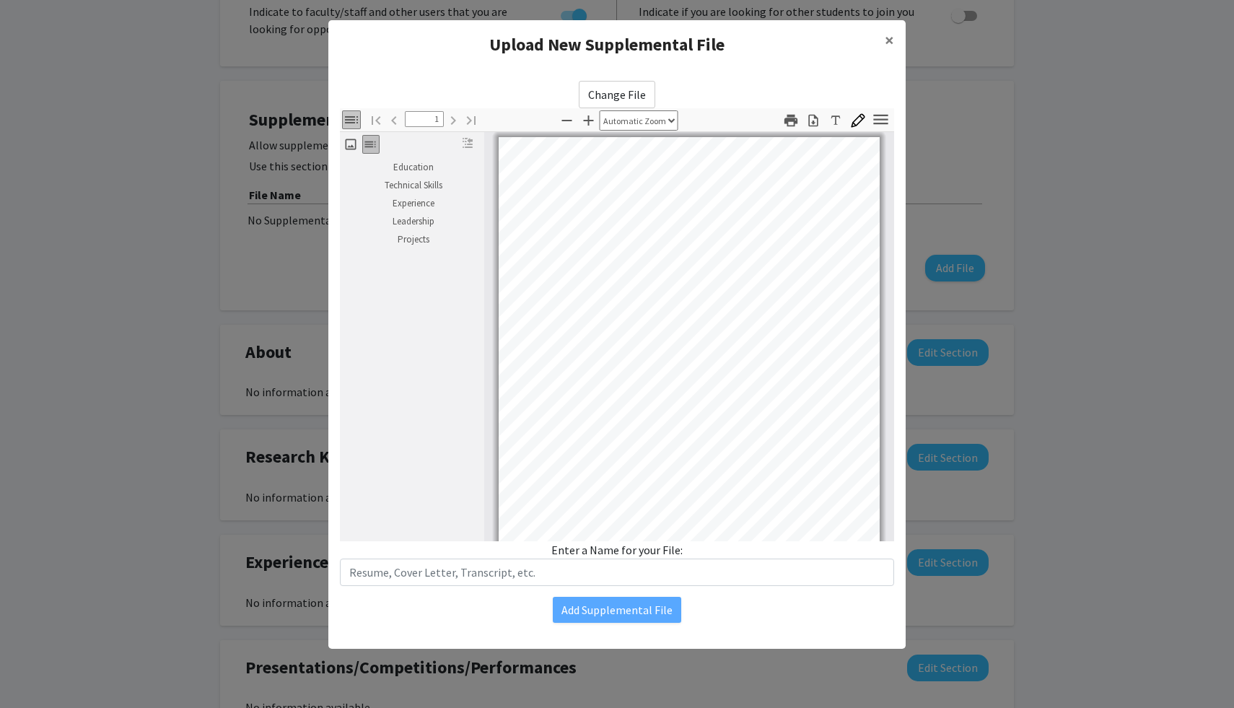
scroll to position [97, 0]
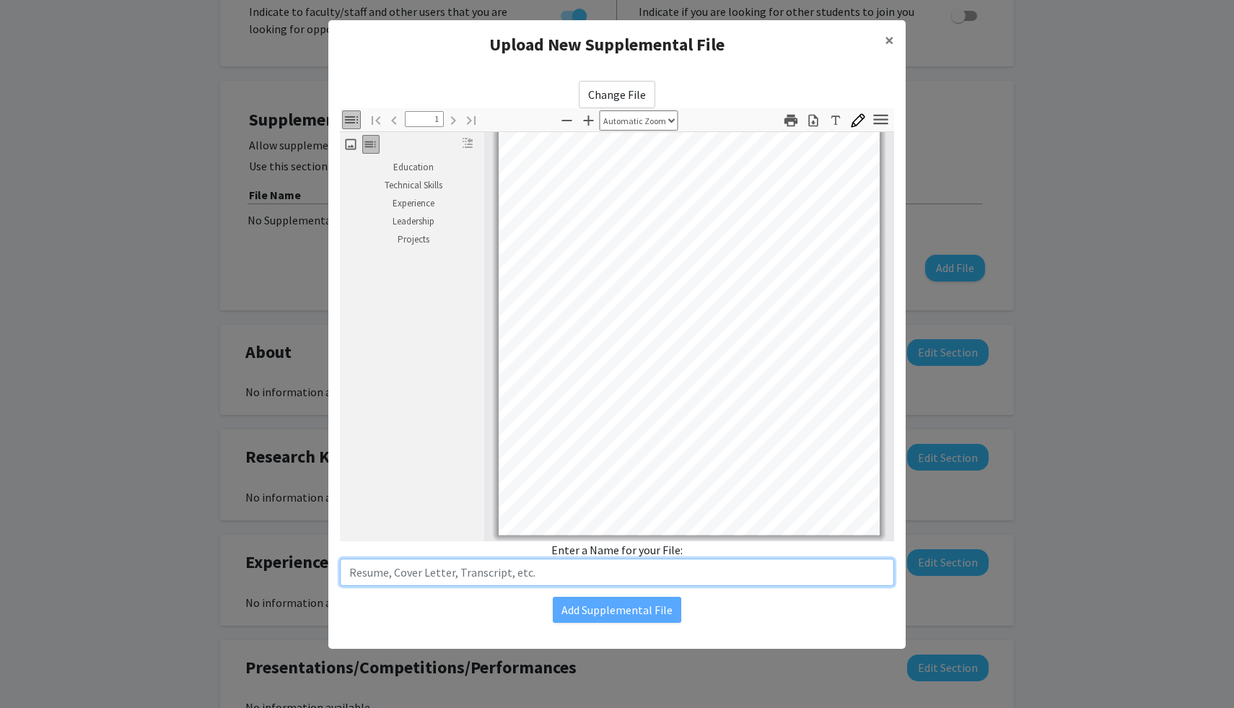
click at [560, 585] on input "text" at bounding box center [617, 572] width 554 height 27
type input "Telmen Bayarbaatar Resume"
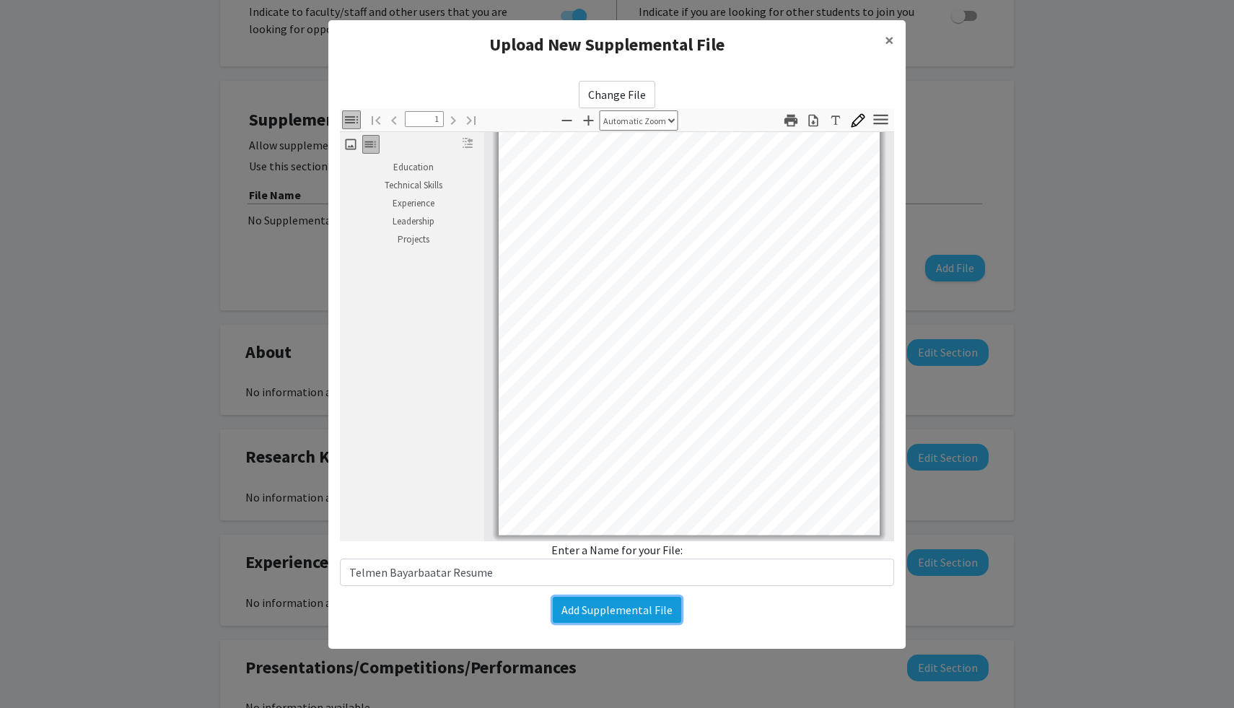
click at [611, 616] on button "Add Supplemental File" at bounding box center [617, 610] width 128 height 26
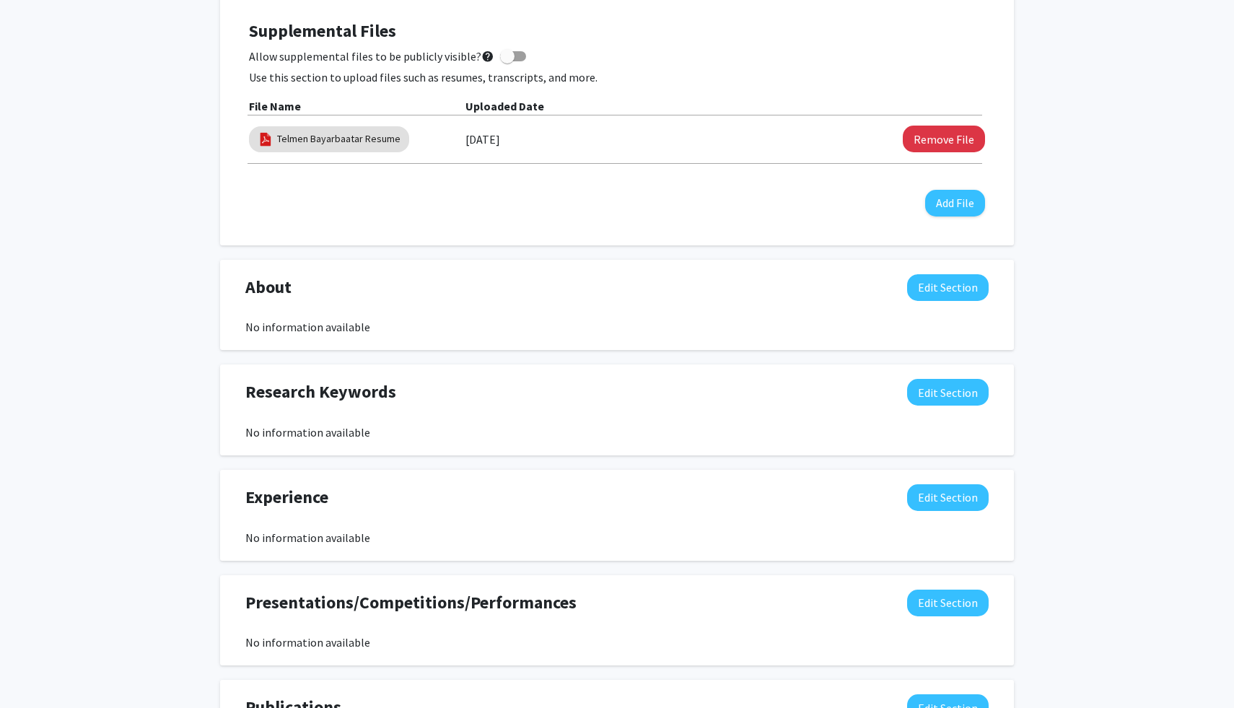
scroll to position [459, 0]
click at [381, 334] on div "No information available" at bounding box center [617, 326] width 744 height 17
click at [946, 288] on button "Edit Section" at bounding box center [948, 287] width 82 height 27
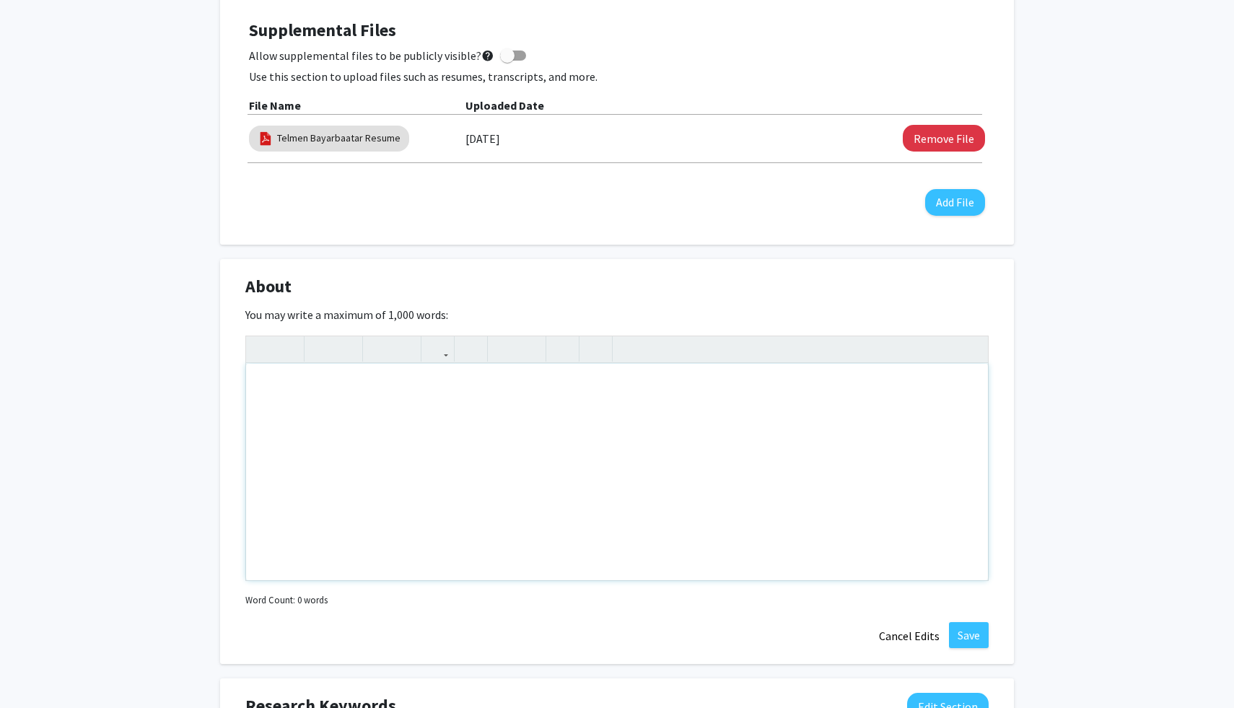
click at [702, 402] on div "Note to users with screen readers: Please deactivate our accessibility plugin f…" at bounding box center [617, 472] width 742 height 217
drag, startPoint x: 366, startPoint y: 393, endPoint x: 256, endPoint y: 393, distance: 110.5
click at [256, 393] on div "3rd year student s" at bounding box center [617, 472] width 742 height 217
click at [366, 392] on div "3rd year student s" at bounding box center [617, 472] width 742 height 217
click at [650, 394] on div "3rd year student studying computer science with interests in machine learning a…" at bounding box center [617, 472] width 742 height 217
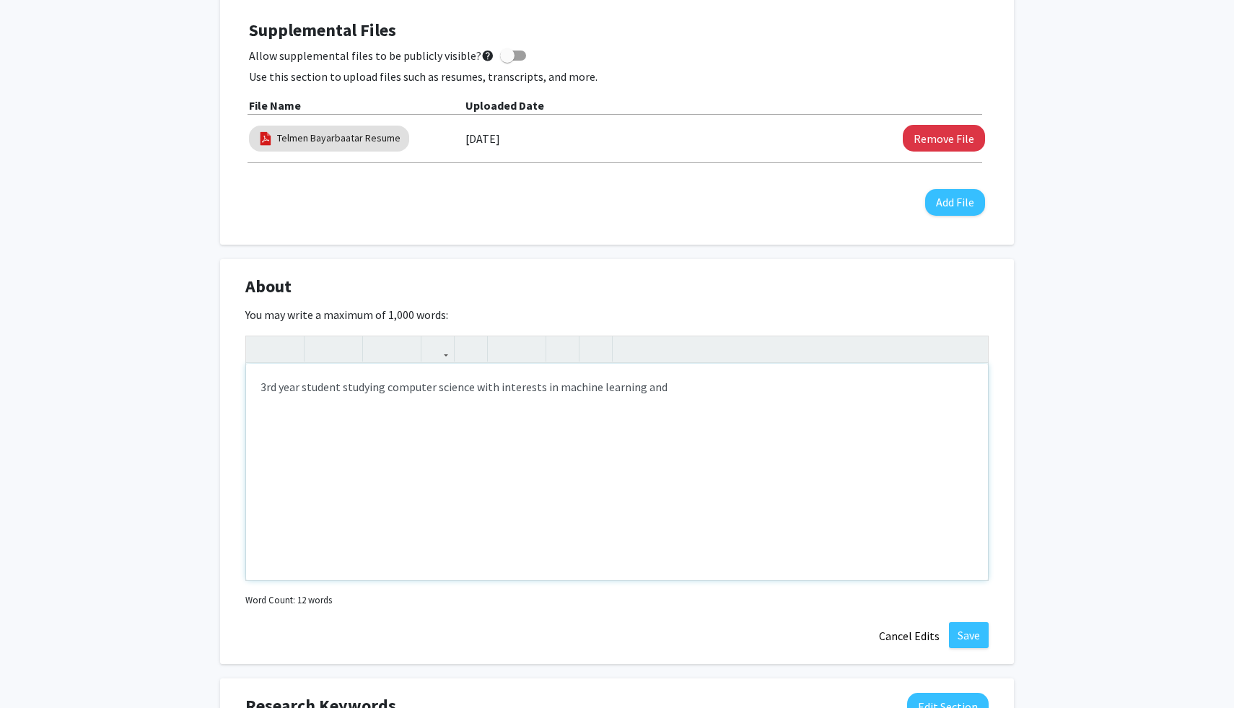
drag, startPoint x: 661, startPoint y: 391, endPoint x: 532, endPoint y: 391, distance: 128.5
click at [532, 391] on div "3rd year student studying computer science with interests in machine learning a…" at bounding box center [617, 472] width 742 height 217
click at [731, 396] on div "3rd year student studying computer science with interest in application of mach…" at bounding box center [617, 472] width 742 height 217
drag, startPoint x: 258, startPoint y: 391, endPoint x: 271, endPoint y: 391, distance: 13.7
click at [261, 391] on div "3rd year student studying computer science with interest in application of mach…" at bounding box center [617, 472] width 742 height 217
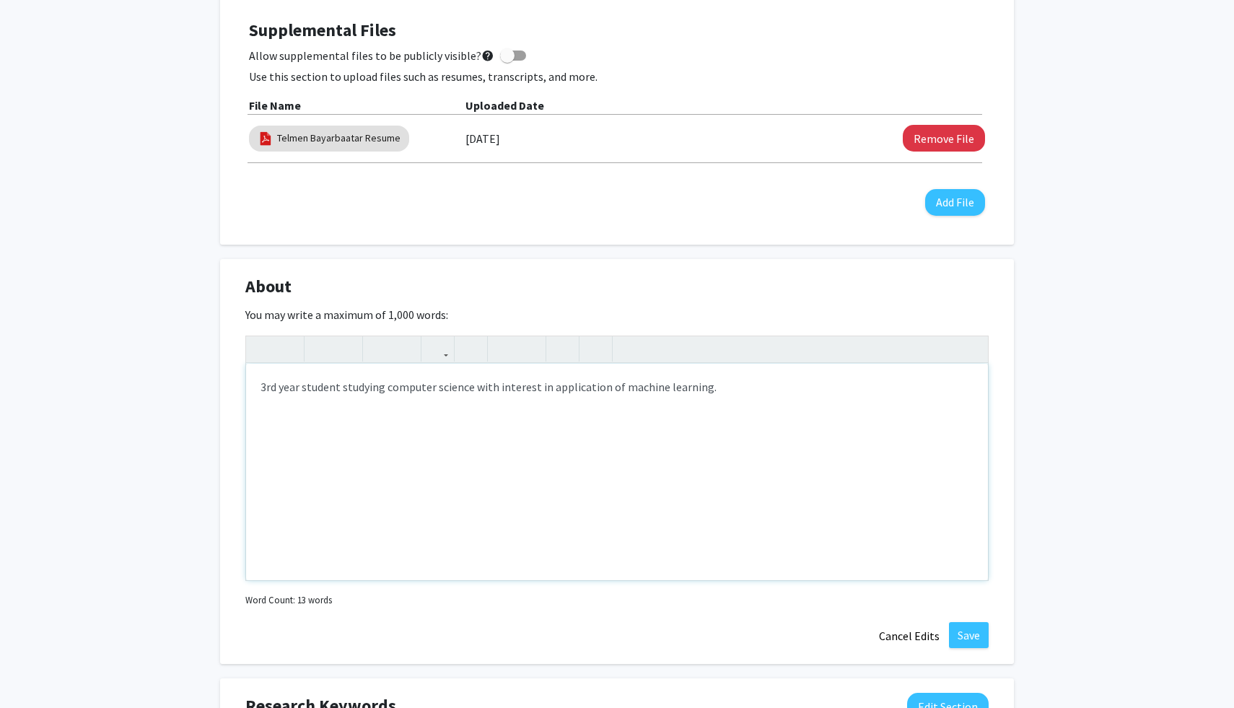
click at [342, 387] on div "3rd year student studying computer science with interest in application of mach…" at bounding box center [617, 472] width 742 height 217
click at [498, 388] on div "3rd year student studying computer science with interest in application of mach…" at bounding box center [617, 472] width 742 height 217
click at [494, 388] on div "3rd year student studying computer science with interest in application of mach…" at bounding box center [617, 472] width 742 height 217
click at [698, 390] on div "3rd year student studying computer science with interest in application of mach…" at bounding box center [617, 472] width 742 height 217
click at [745, 396] on div "3rd year student studying computer science with interest in application of mach…" at bounding box center [617, 472] width 742 height 217
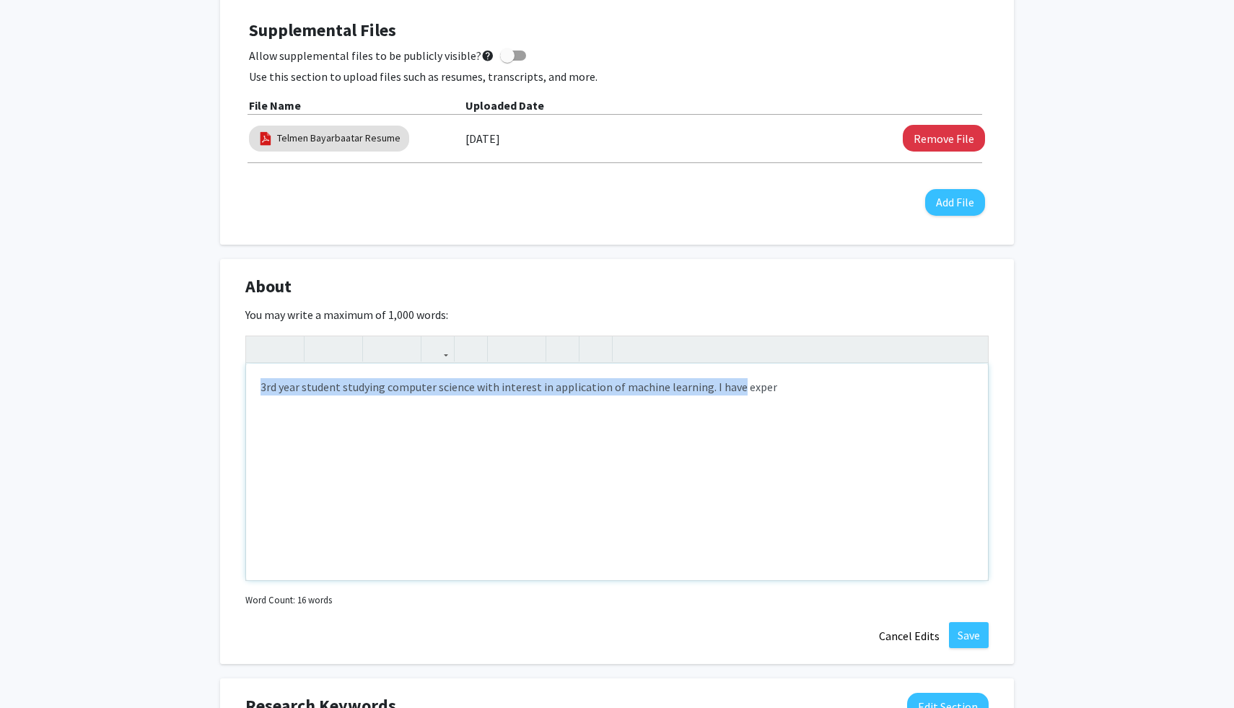
drag, startPoint x: 796, startPoint y: 378, endPoint x: 732, endPoint y: 388, distance: 64.3
click at [732, 388] on div "3rd year student studying computer science with interest in application of mach…" at bounding box center [617, 472] width 742 height 217
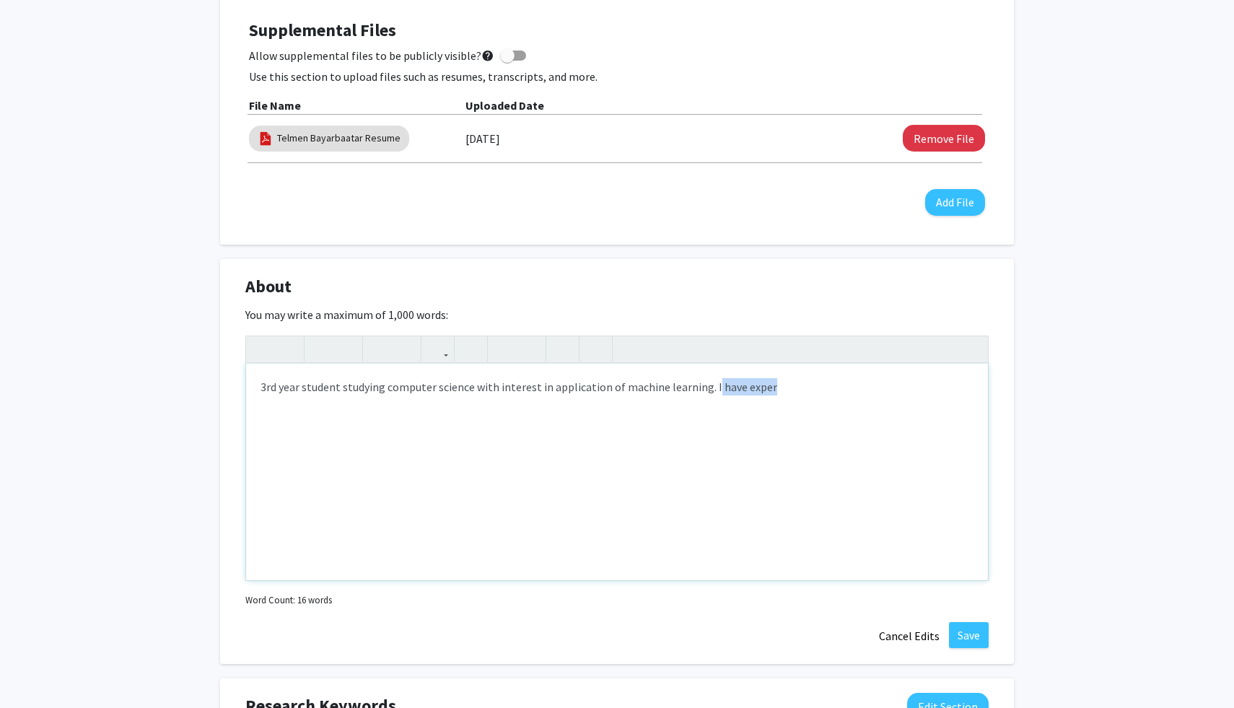
drag, startPoint x: 777, startPoint y: 388, endPoint x: 707, endPoint y: 388, distance: 70.0
click at [707, 388] on div "3rd year student studying computer science with interest in application of mach…" at bounding box center [617, 472] width 742 height 217
click at [263, 389] on p "3rd year student studying computer science with interest in application of mach…" at bounding box center [617, 386] width 713 height 17
click at [718, 384] on p "- 3rd year student studying computer science with interest in application of ma…" at bounding box center [617, 386] width 713 height 17
drag, startPoint x: 671, startPoint y: 417, endPoint x: 436, endPoint y: 419, distance: 234.6
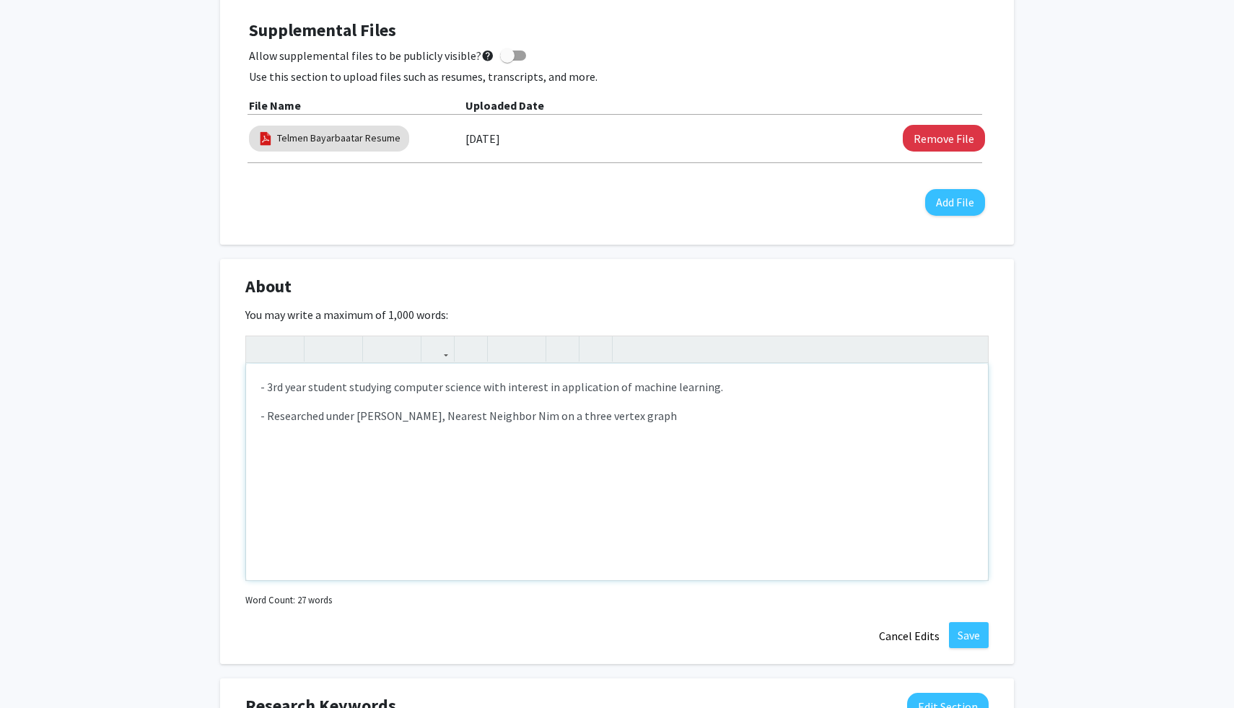
click at [436, 419] on p "- Researched under [PERSON_NAME], Nearest Neighbor Nim on a three vertex graph" at bounding box center [617, 415] width 713 height 17
click at [357, 347] on button "button" at bounding box center [346, 348] width 25 height 25
click at [686, 427] on div "- 3rd year student studying computer science with interest in application of ma…" at bounding box center [617, 472] width 742 height 217
click at [339, 349] on button "button" at bounding box center [346, 348] width 25 height 25
click at [344, 353] on icon "button" at bounding box center [346, 349] width 12 height 24
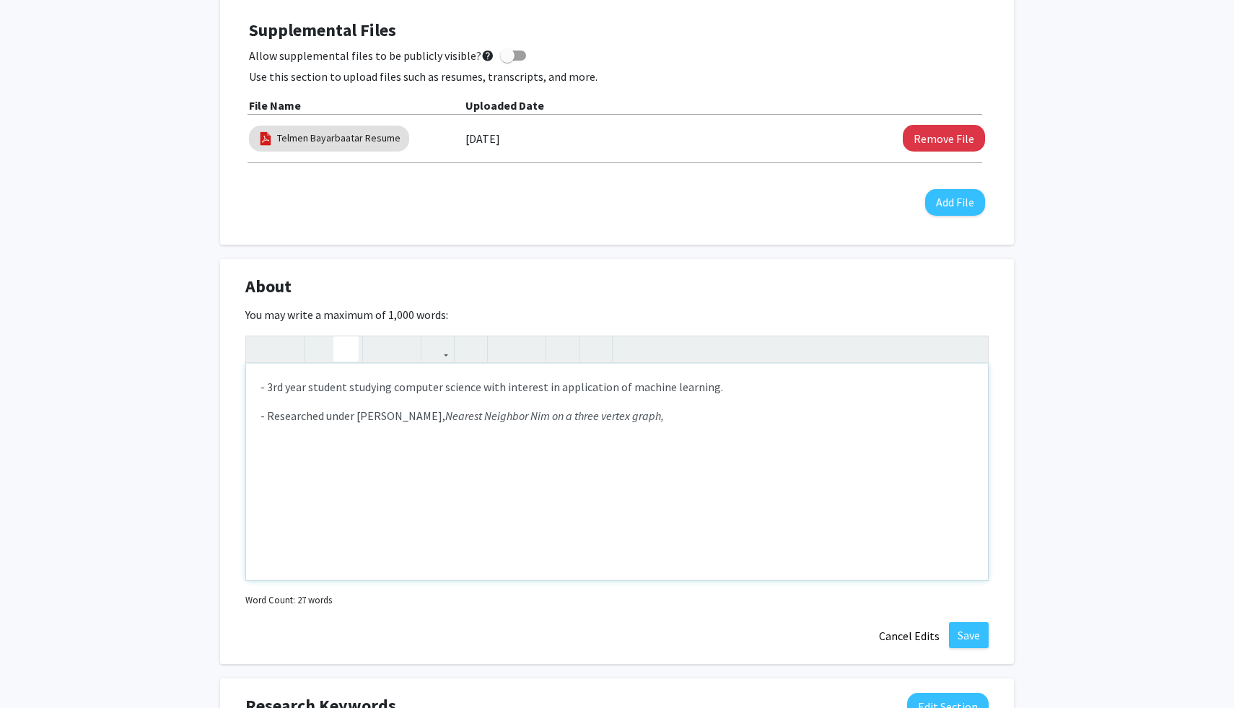
click at [347, 348] on icon "button" at bounding box center [346, 349] width 12 height 24
click at [347, 351] on icon "button" at bounding box center [346, 349] width 12 height 24
drag, startPoint x: 726, startPoint y: 414, endPoint x: 656, endPoint y: 414, distance: 70.0
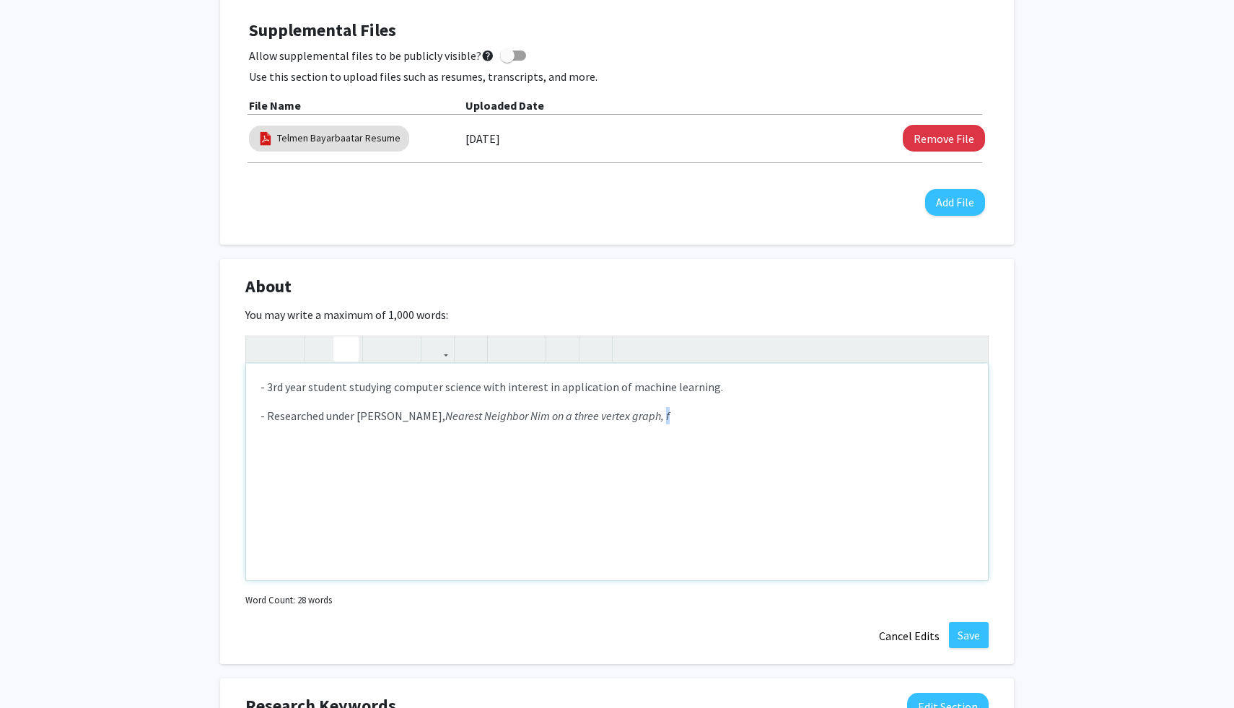
click at [656, 414] on p "- Researched under [PERSON_NAME], Nearest Neighbor Nim on a three vertex graph,…" at bounding box center [617, 415] width 713 height 17
click at [350, 357] on icon "button" at bounding box center [346, 349] width 12 height 24
click at [348, 353] on icon "button" at bounding box center [346, 349] width 12 height 24
click at [315, 353] on icon "button" at bounding box center [321, 349] width 12 height 24
click at [261, 342] on icon "button" at bounding box center [262, 349] width 12 height 24
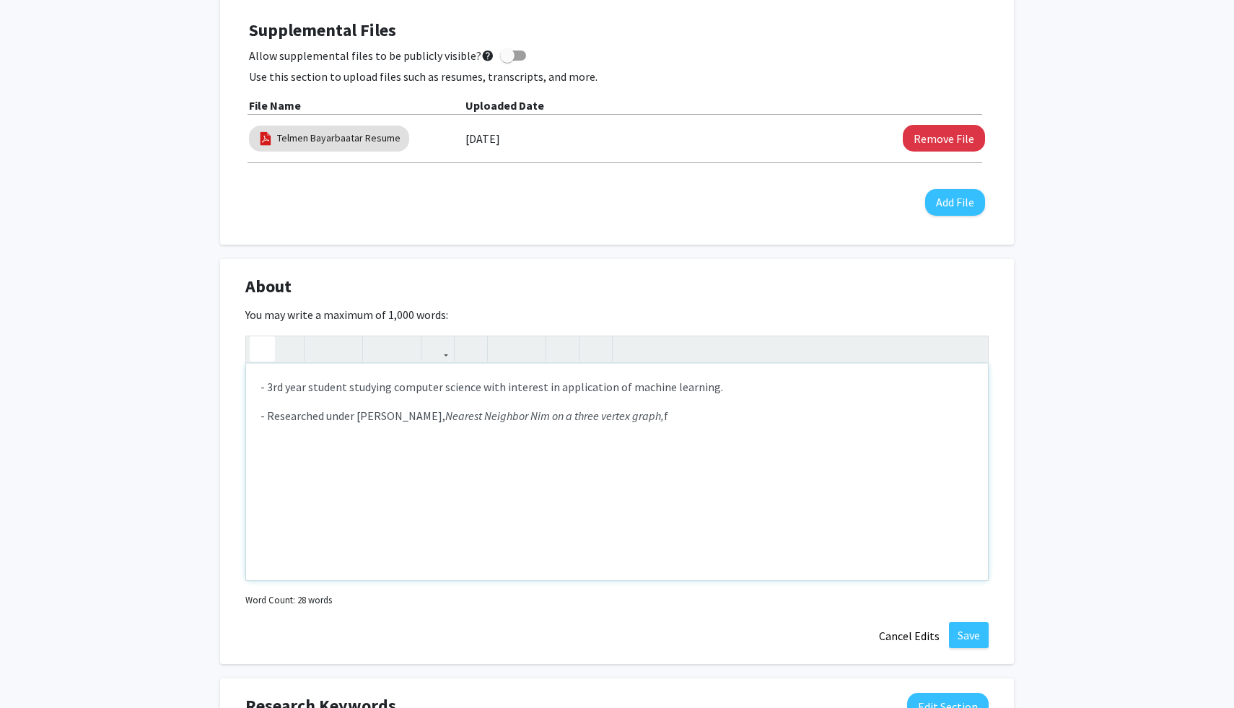
click at [258, 343] on icon "button" at bounding box center [262, 349] width 12 height 24
click at [710, 425] on div "- 3rd year student studying computer science with interest in application of ma…" at bounding box center [617, 472] width 742 height 217
click at [256, 337] on use "button" at bounding box center [256, 337] width 0 height 0
click at [268, 348] on icon "button" at bounding box center [262, 349] width 12 height 24
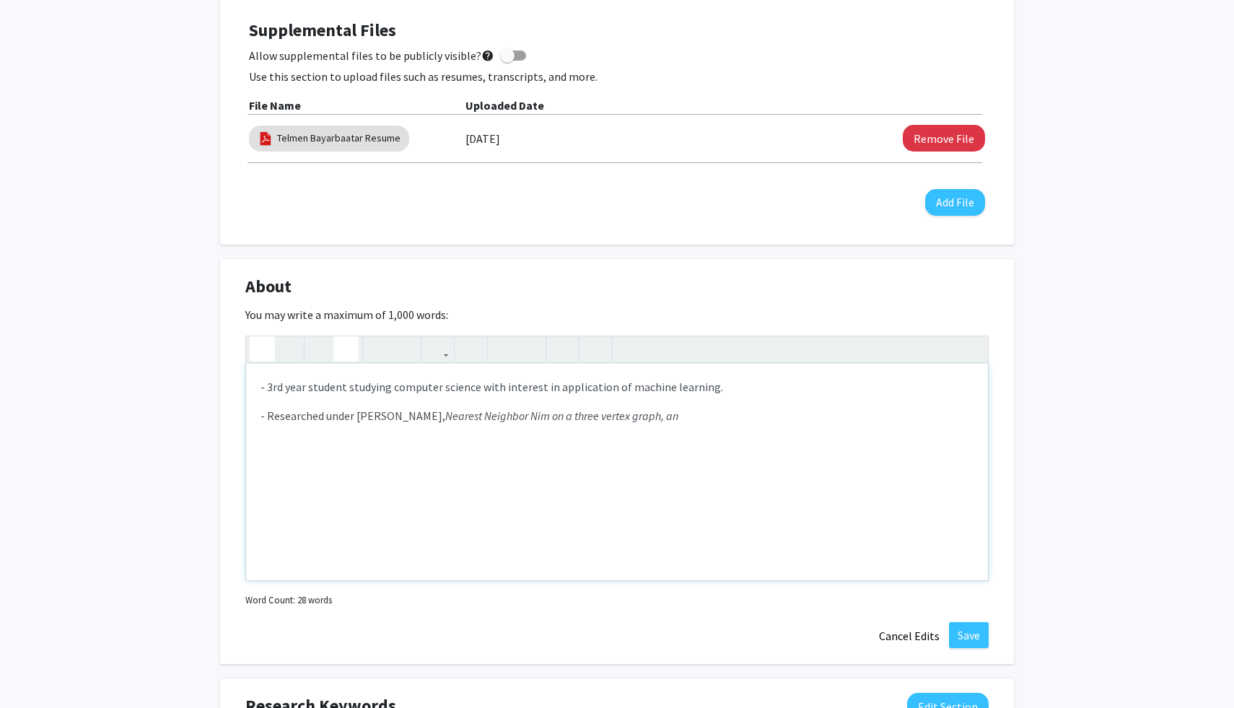
click at [269, 348] on button "button" at bounding box center [262, 348] width 25 height 25
type textarea "<p>- 3rd year student studying computer science with interest in application of…"
